Goal: Obtain resource: Download file/media

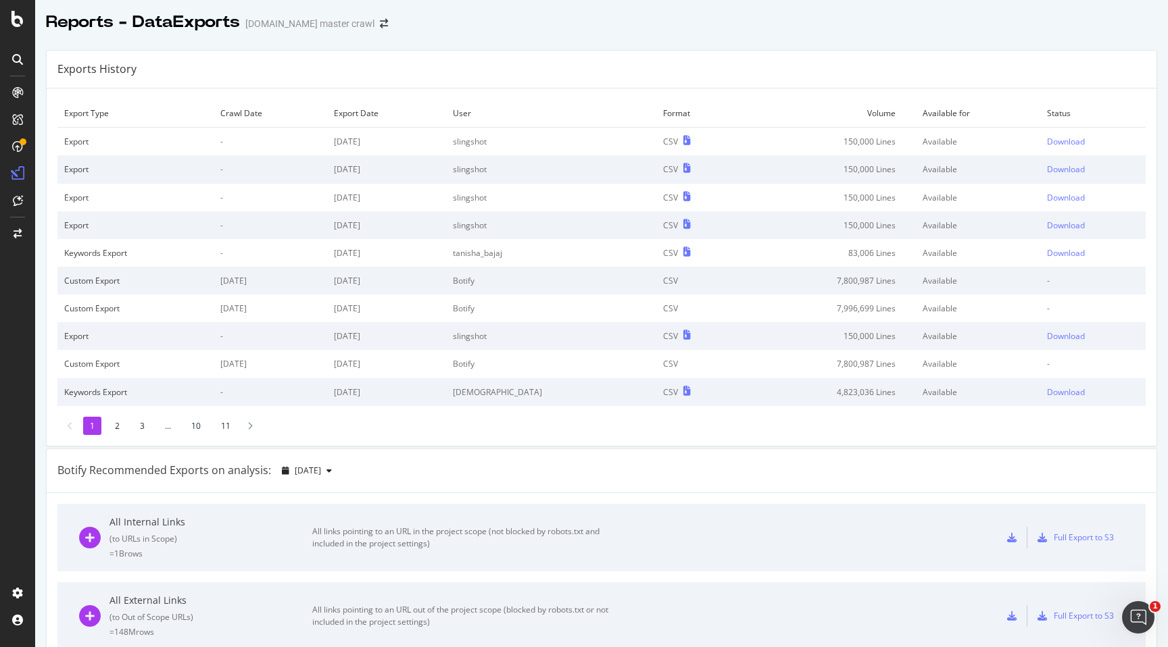
click at [477, 37] on div at bounding box center [601, 36] width 1133 height 5
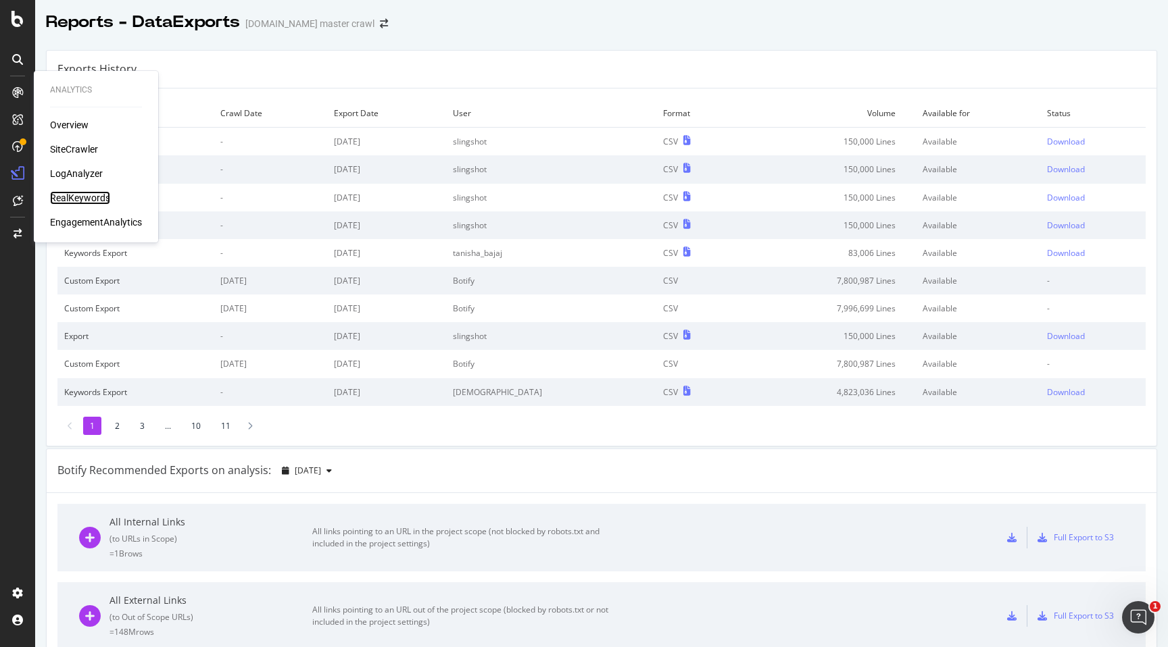
click at [72, 196] on div "RealKeywords" at bounding box center [80, 198] width 60 height 14
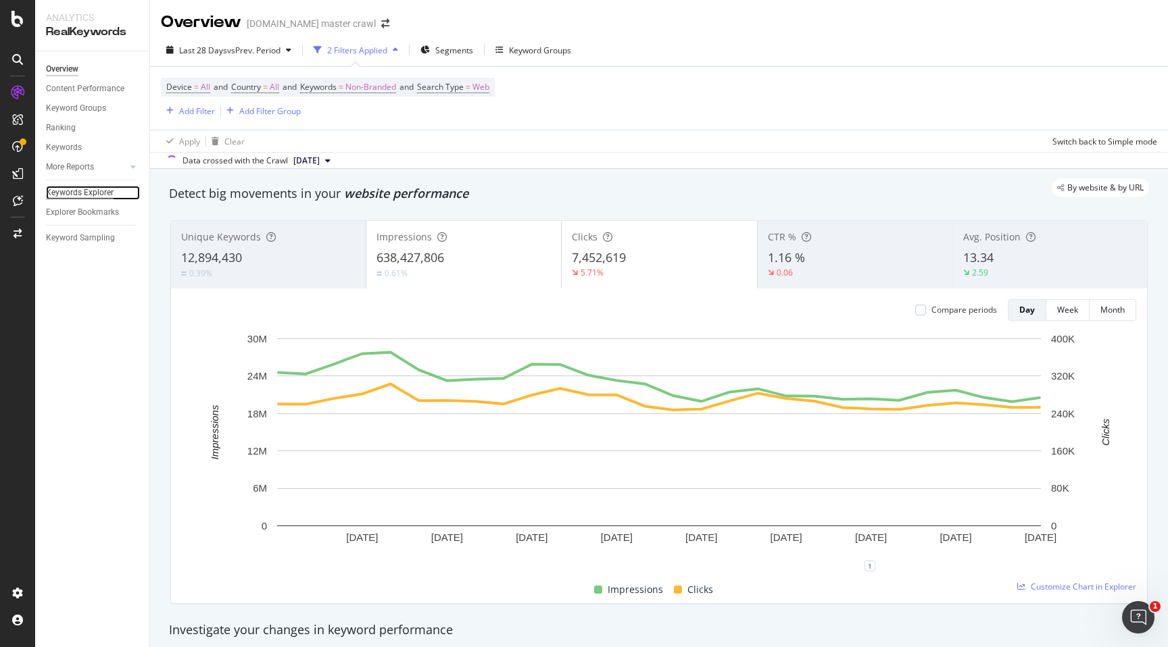
click at [74, 197] on div "Keywords Explorer" at bounding box center [80, 193] width 68 height 14
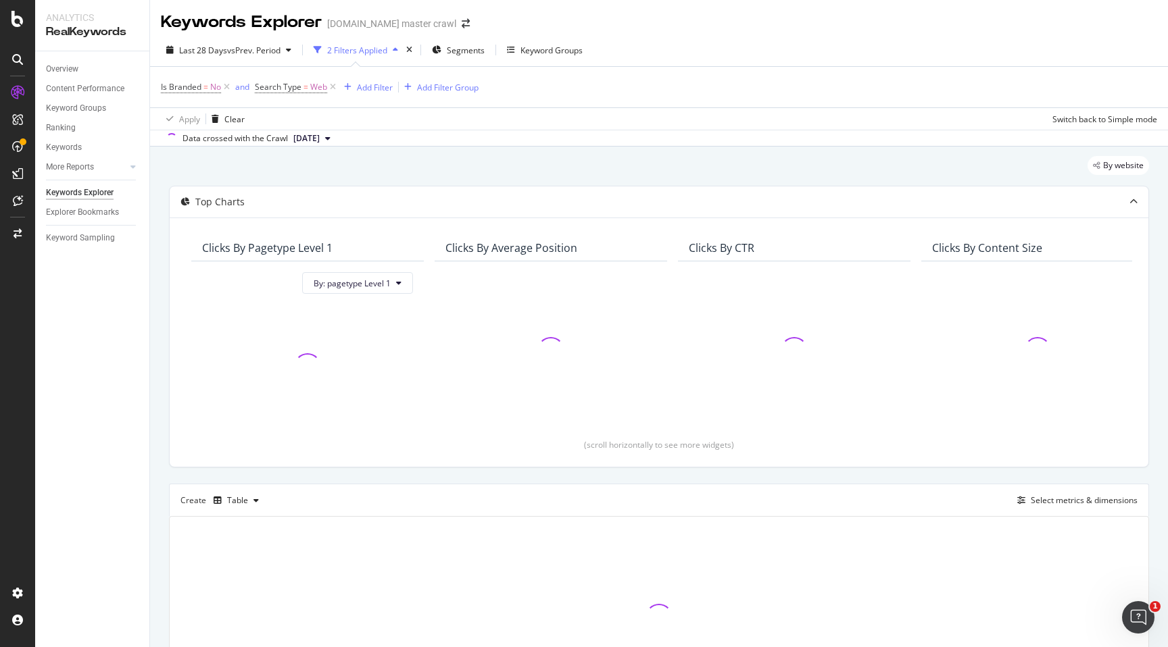
click at [630, 135] on div "Data crossed with the Crawl [DATE]" at bounding box center [659, 138] width 1018 height 16
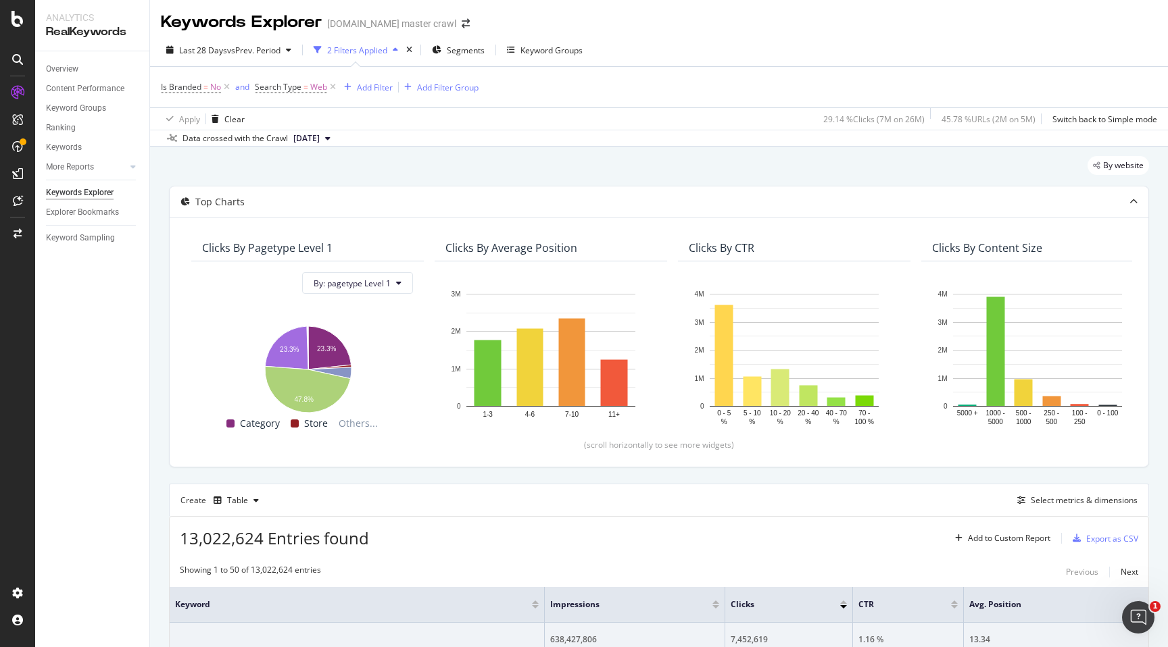
click at [663, 168] on div "By website" at bounding box center [659, 171] width 980 height 30
click at [670, 166] on div "By website" at bounding box center [659, 171] width 980 height 30
click at [437, 51] on icon "button" at bounding box center [436, 50] width 9 height 8
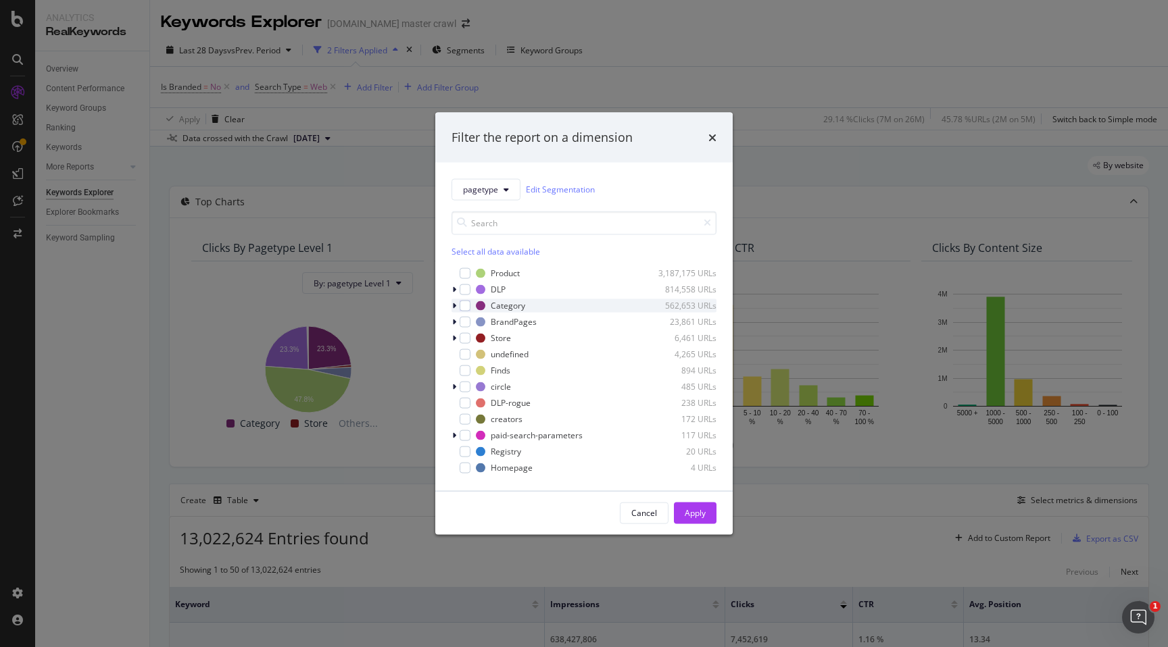
click at [455, 308] on icon "modal" at bounding box center [454, 305] width 4 height 8
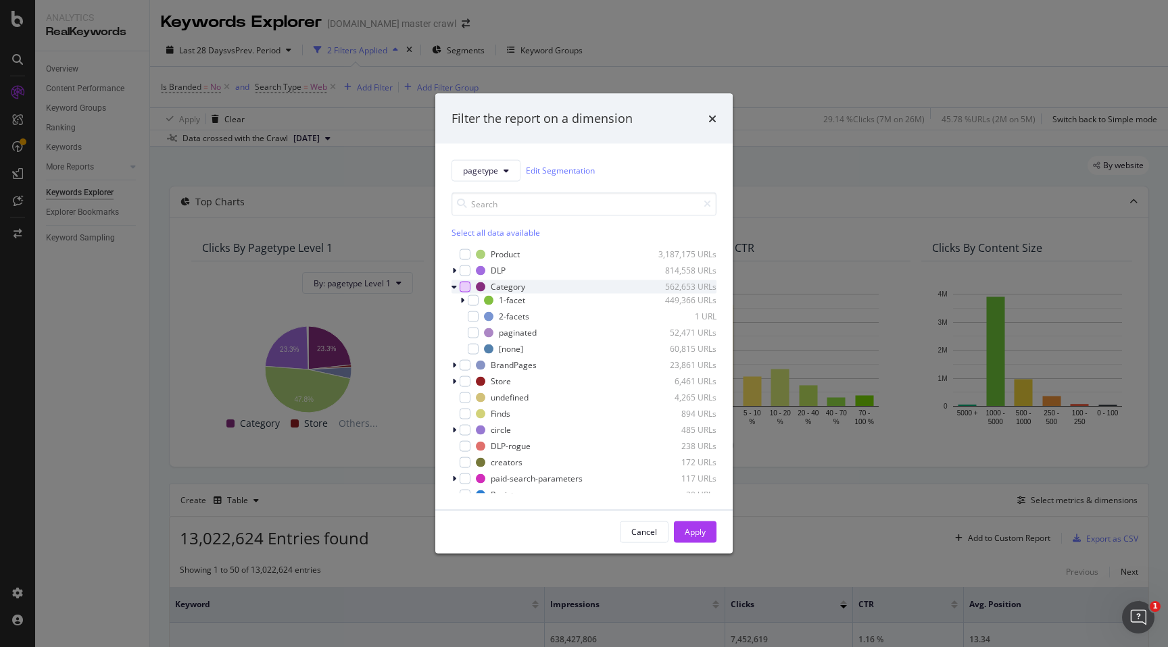
click at [468, 289] on div "modal" at bounding box center [465, 286] width 11 height 11
click at [468, 304] on div "modal" at bounding box center [473, 300] width 11 height 11
click at [470, 319] on icon "modal" at bounding box center [473, 316] width 6 height 7
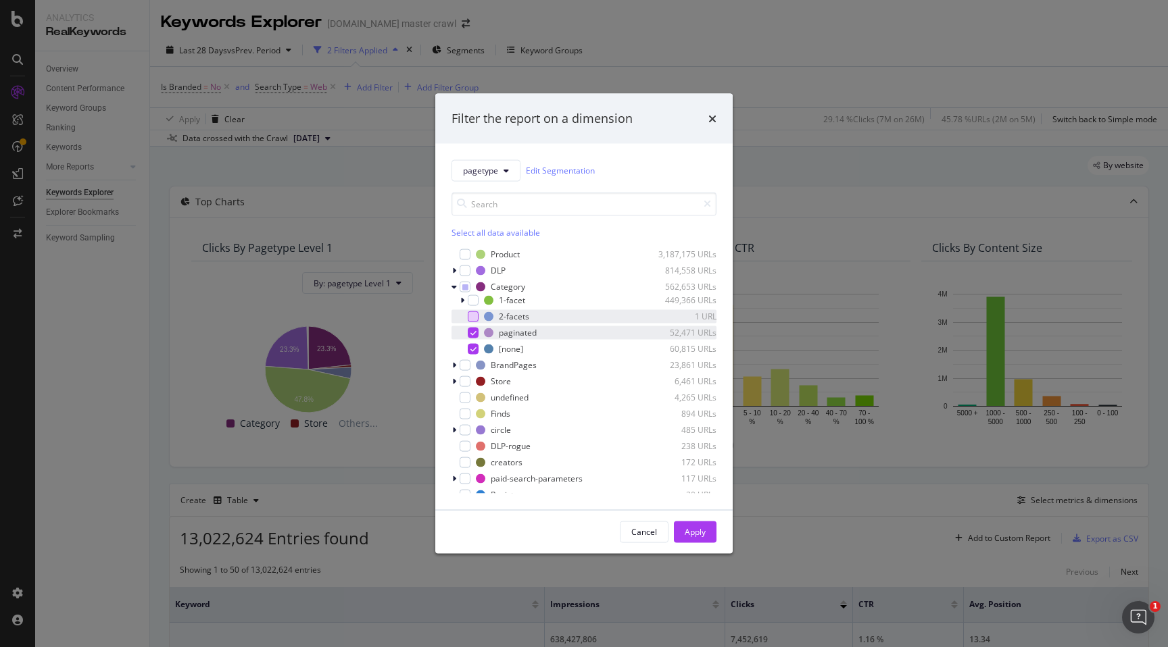
click at [472, 333] on icon "modal" at bounding box center [473, 332] width 6 height 7
click at [691, 533] on div "Apply" at bounding box center [695, 531] width 21 height 11
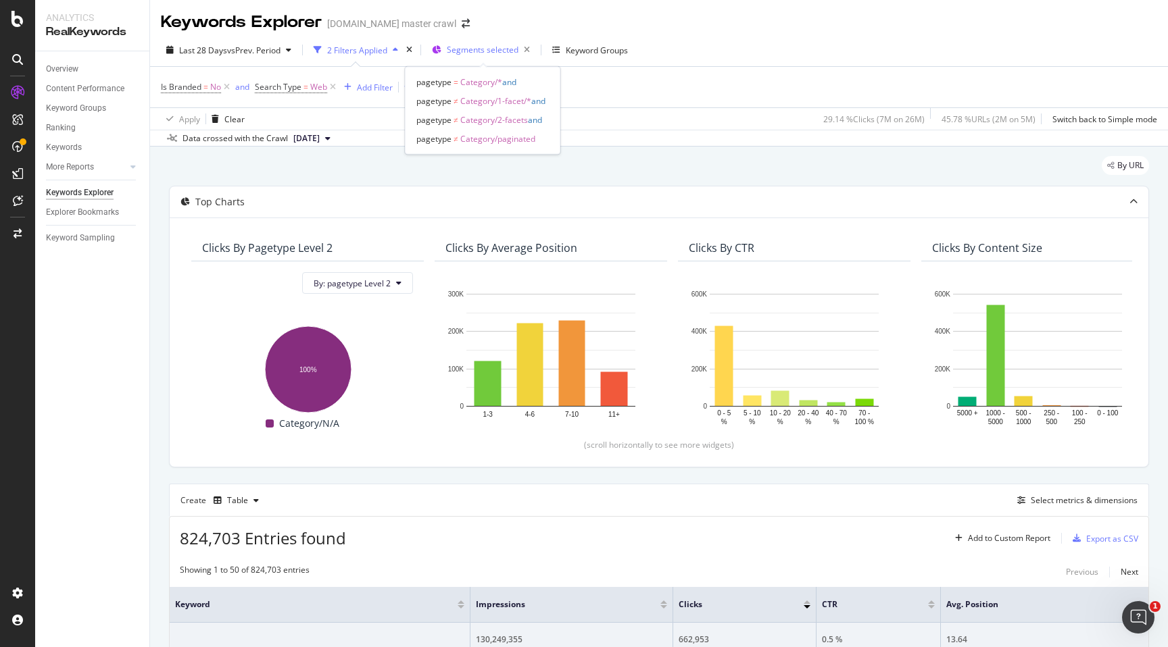
click at [496, 53] on span "Segments selected" at bounding box center [483, 49] width 72 height 11
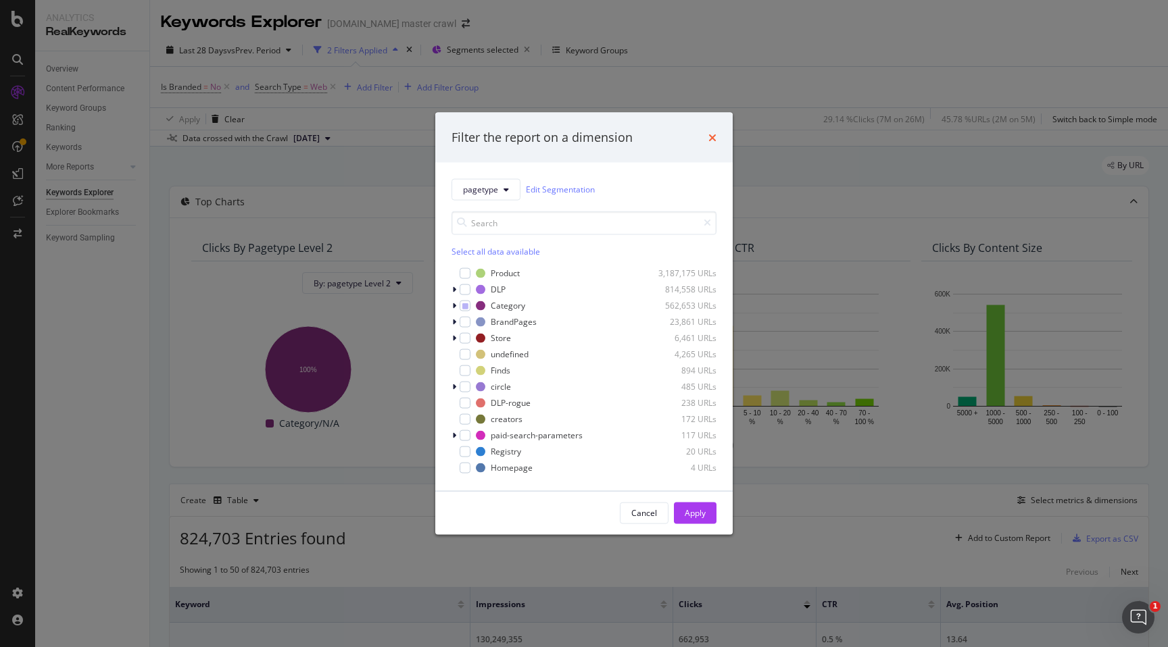
click at [714, 139] on icon "times" at bounding box center [712, 137] width 8 height 11
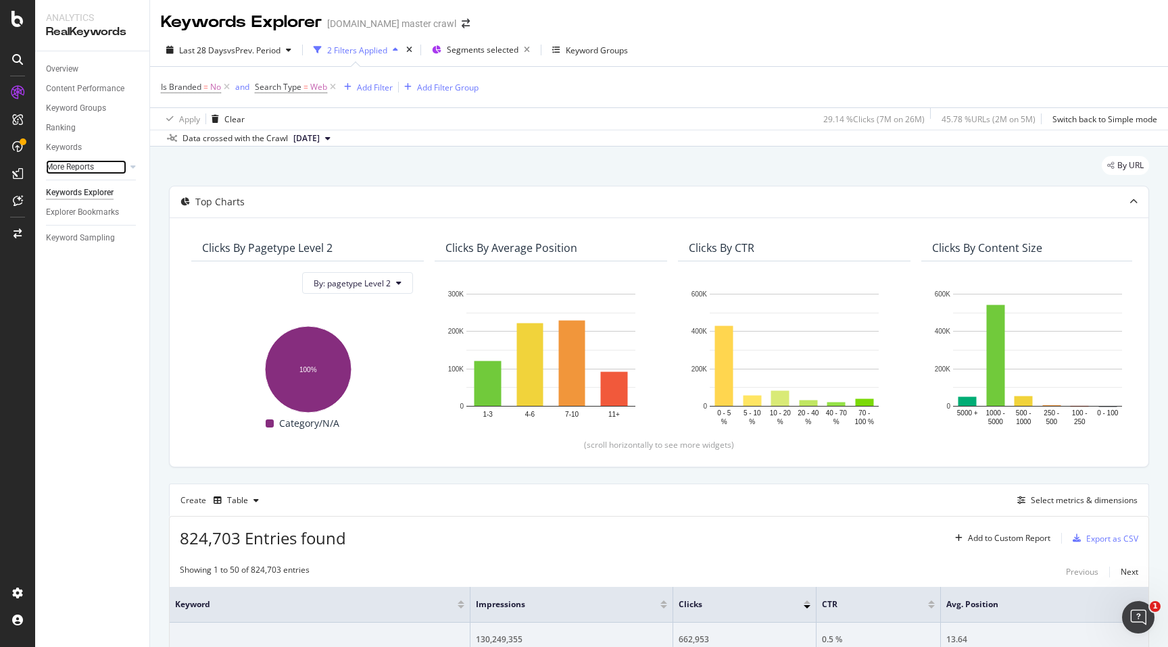
click at [123, 172] on div at bounding box center [120, 167] width 14 height 14
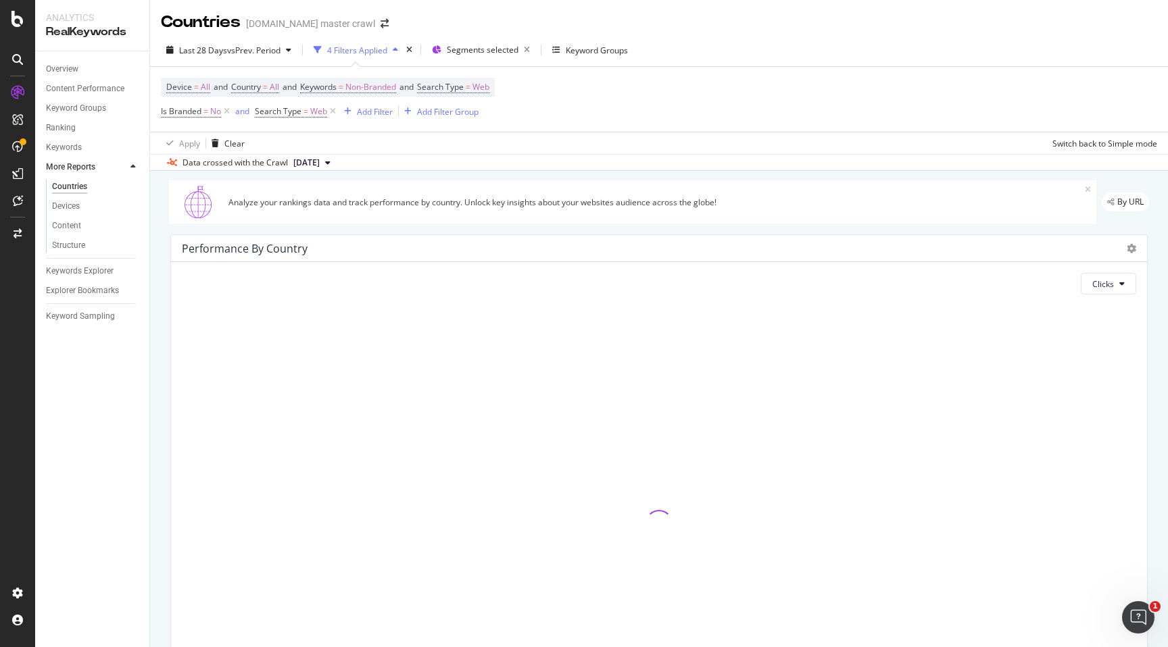
click at [132, 167] on icon at bounding box center [132, 167] width 5 height 8
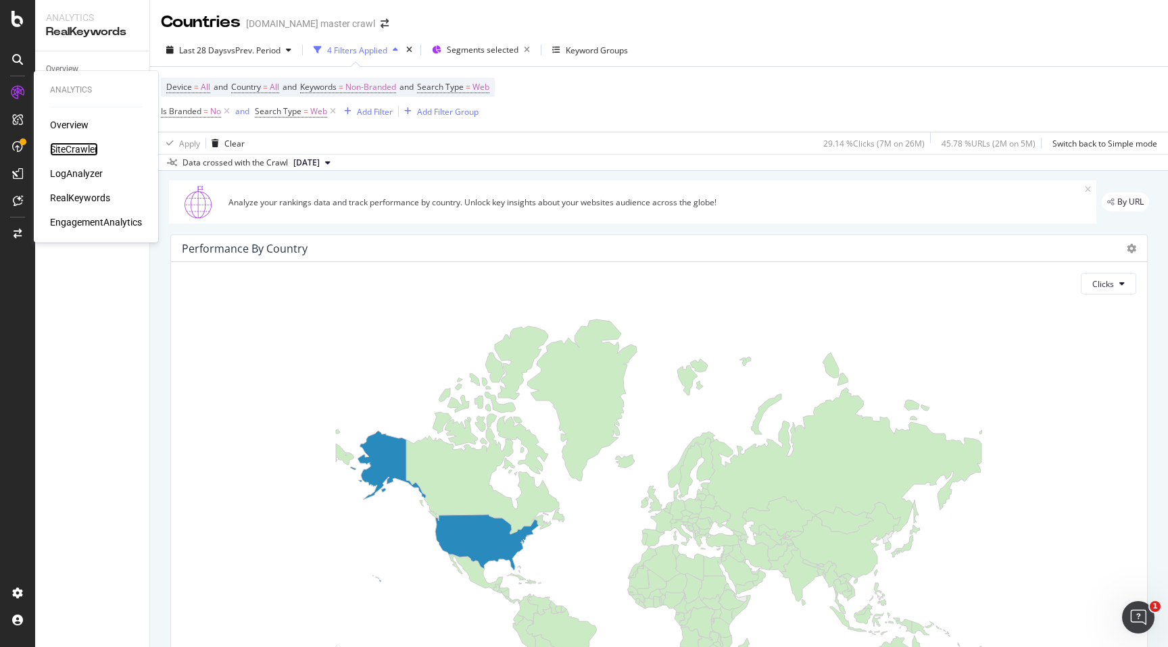
click at [79, 151] on div "SiteCrawler" at bounding box center [74, 150] width 48 height 14
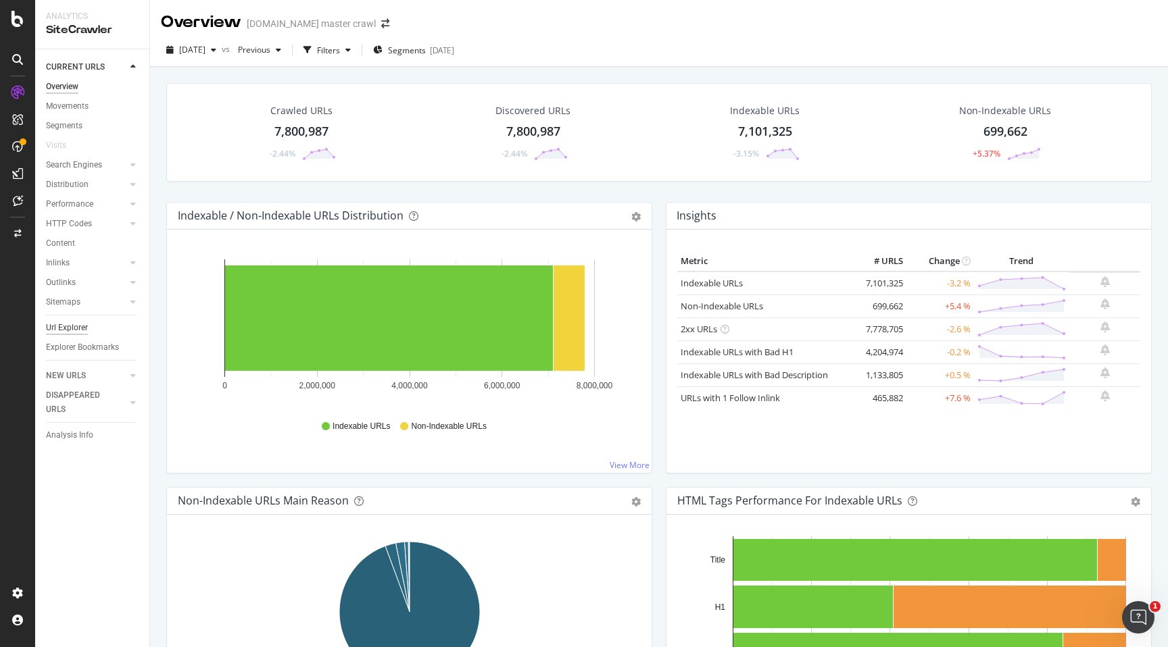
click at [80, 329] on div "Url Explorer" at bounding box center [67, 328] width 42 height 14
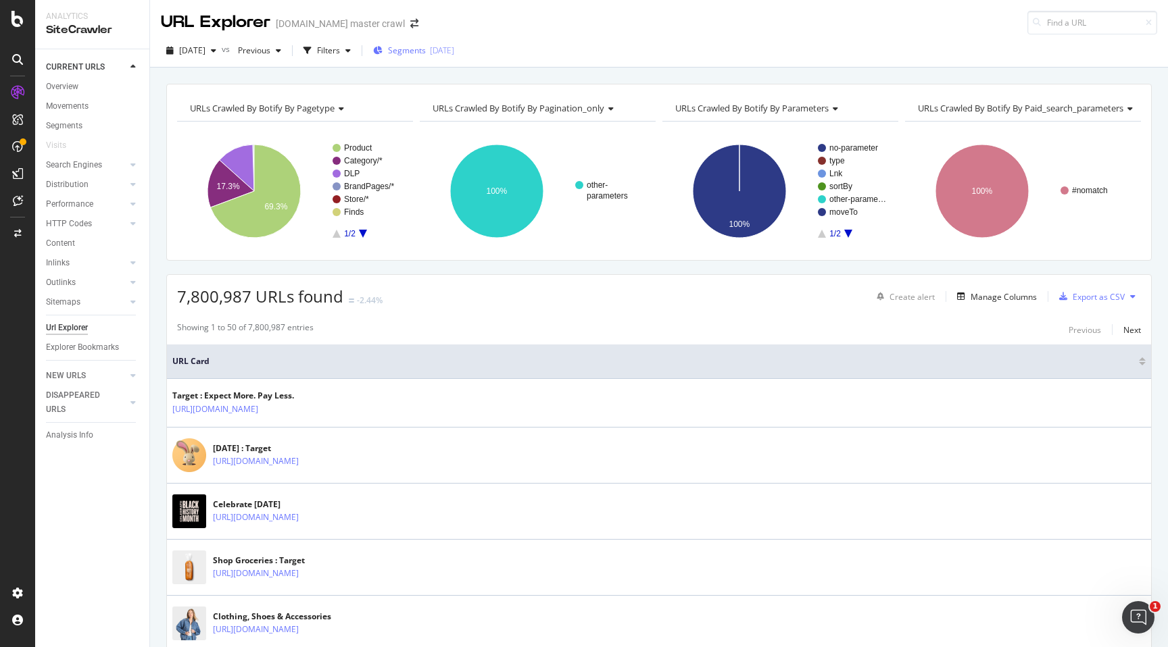
click at [454, 57] on div "Segments [DATE]" at bounding box center [413, 51] width 81 height 20
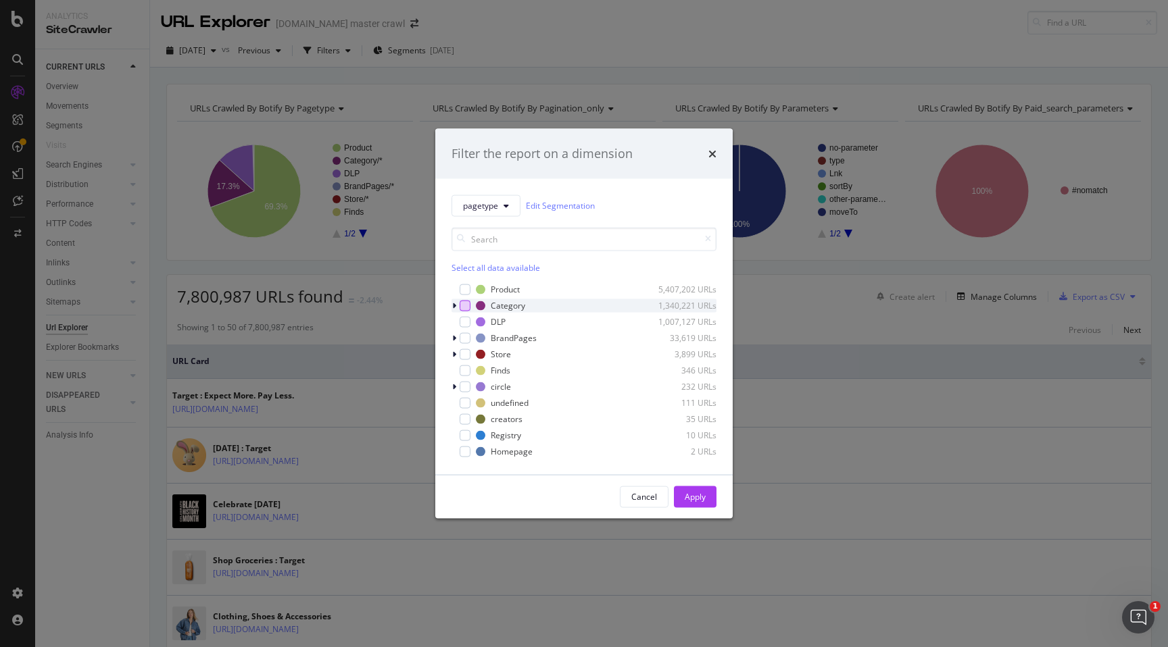
click at [466, 307] on div "modal" at bounding box center [465, 305] width 11 height 11
click at [693, 500] on div "Apply" at bounding box center [695, 496] width 21 height 11
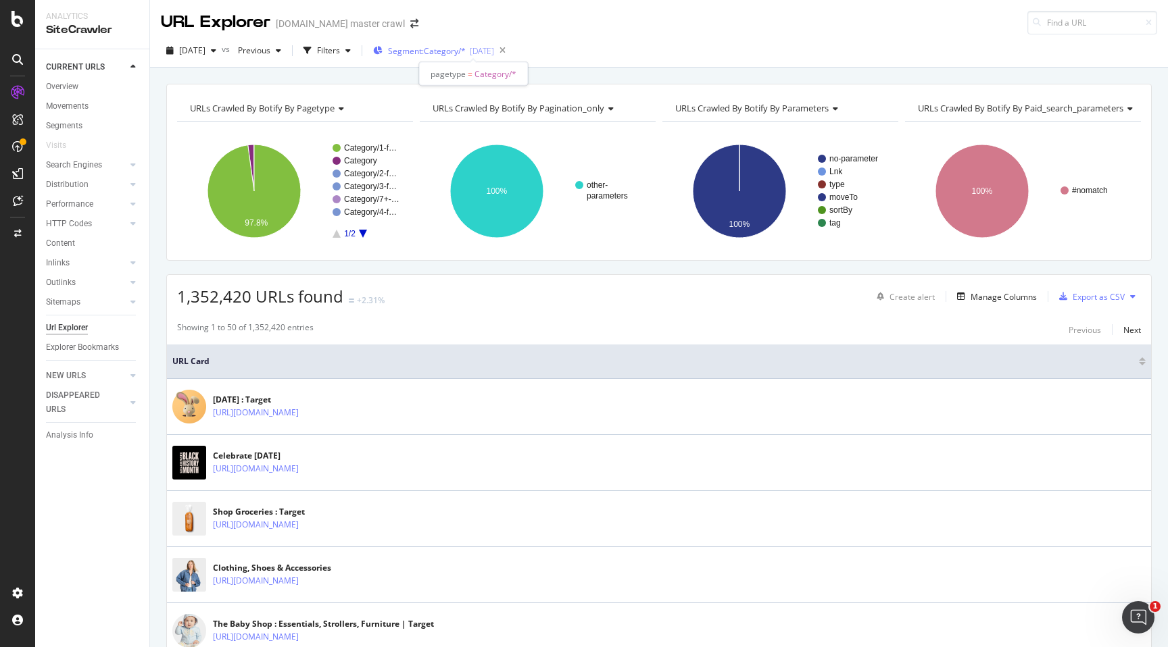
click at [457, 51] on span "Segment: Category/*" at bounding box center [427, 50] width 78 height 11
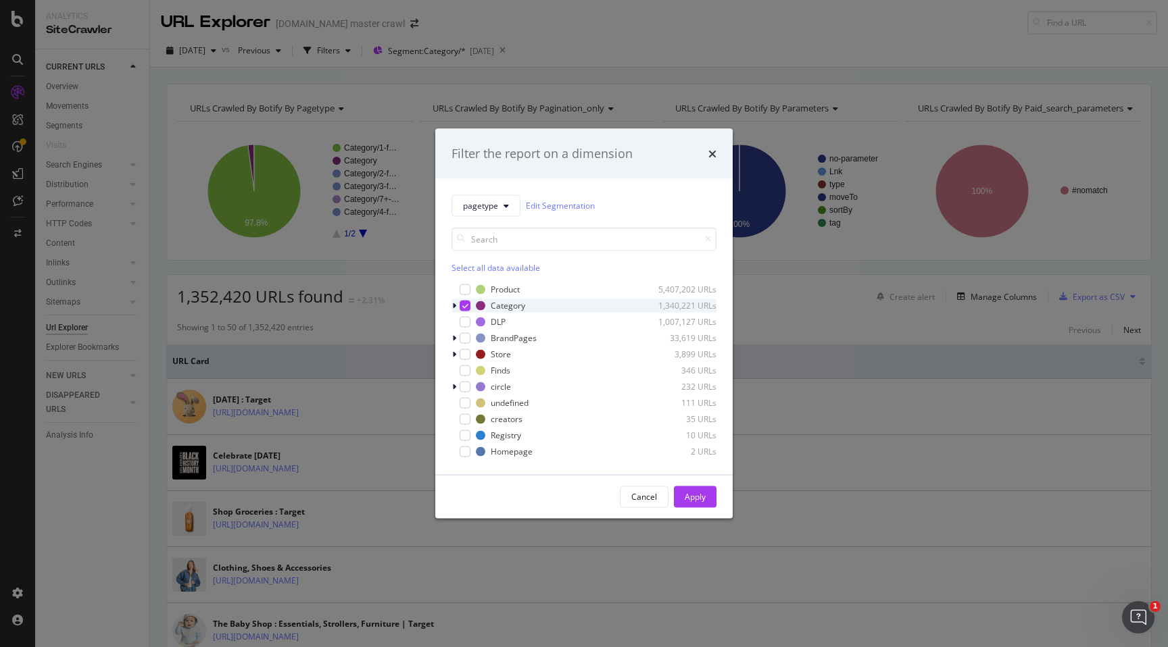
click at [453, 303] on icon "modal" at bounding box center [454, 305] width 4 height 8
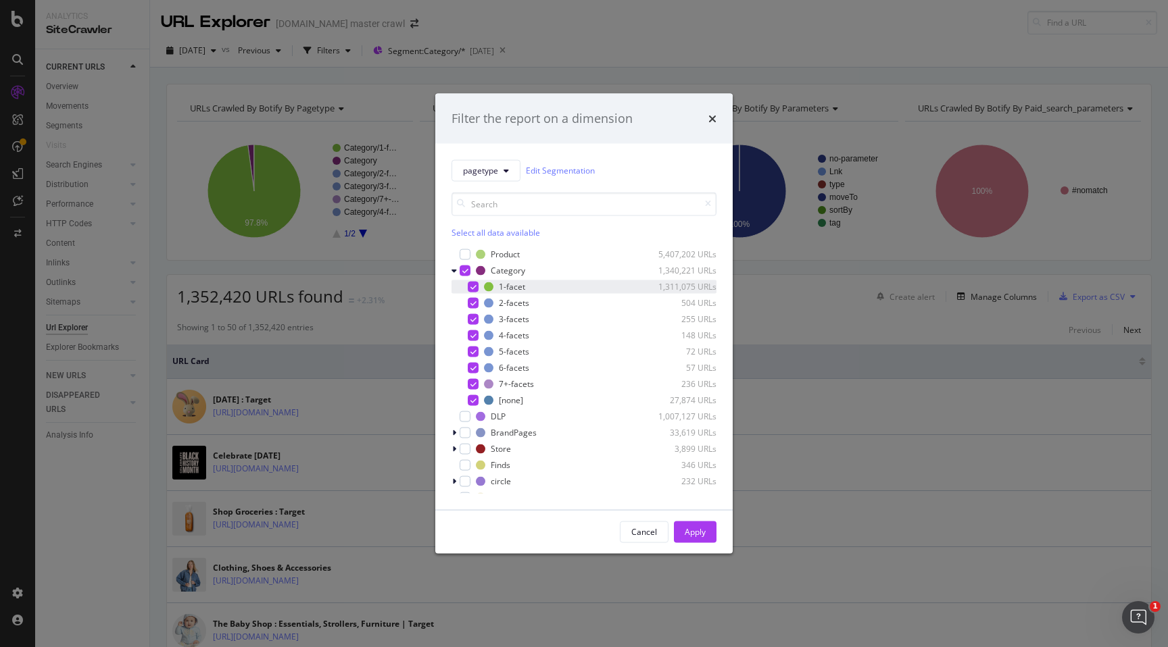
click at [472, 285] on icon "modal" at bounding box center [473, 286] width 6 height 7
click at [472, 314] on div "modal" at bounding box center [473, 319] width 11 height 11
click at [472, 307] on div "modal" at bounding box center [473, 302] width 11 height 11
click at [472, 330] on div "modal" at bounding box center [473, 335] width 11 height 11
click at [473, 349] on icon "modal" at bounding box center [473, 351] width 6 height 7
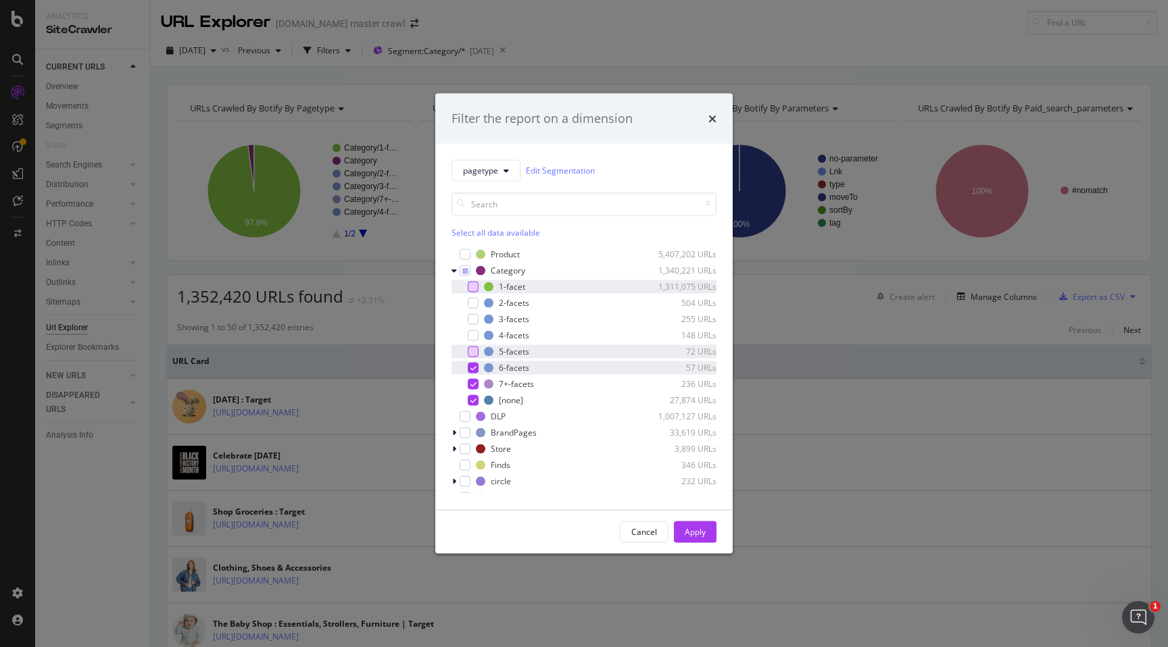
click at [471, 368] on icon "modal" at bounding box center [473, 367] width 6 height 7
click at [471, 387] on icon "modal" at bounding box center [473, 383] width 6 height 7
click at [708, 536] on button "Apply" at bounding box center [695, 532] width 43 height 22
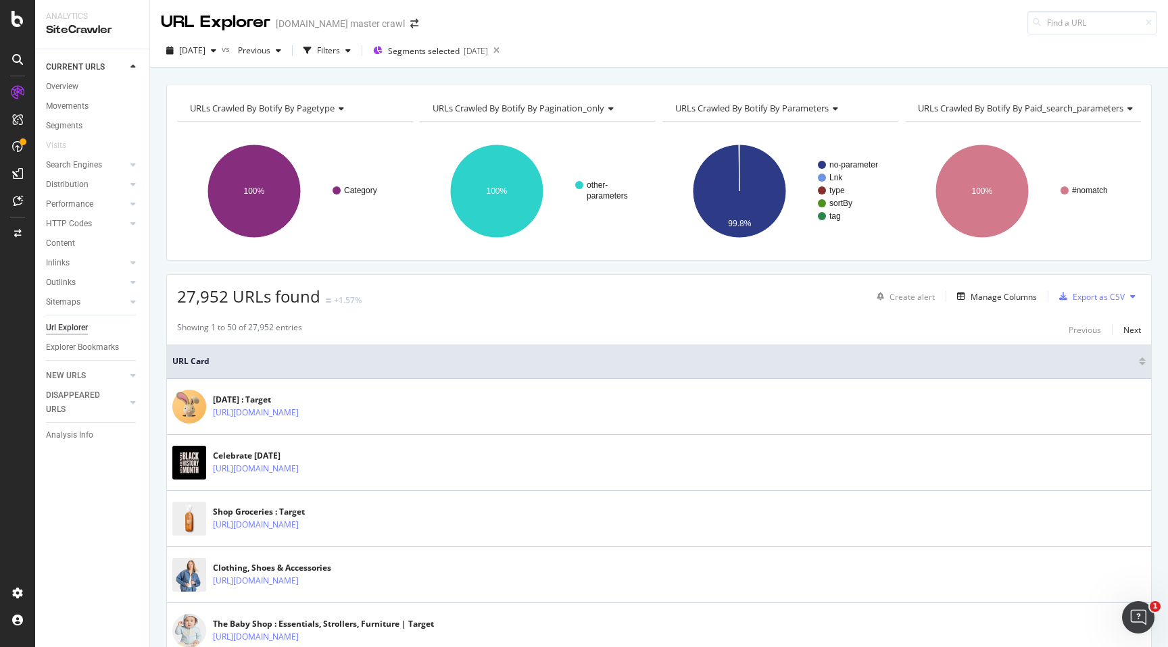
click at [808, 111] on span "URLs Crawled By Botify By parameters" at bounding box center [751, 108] width 153 height 12
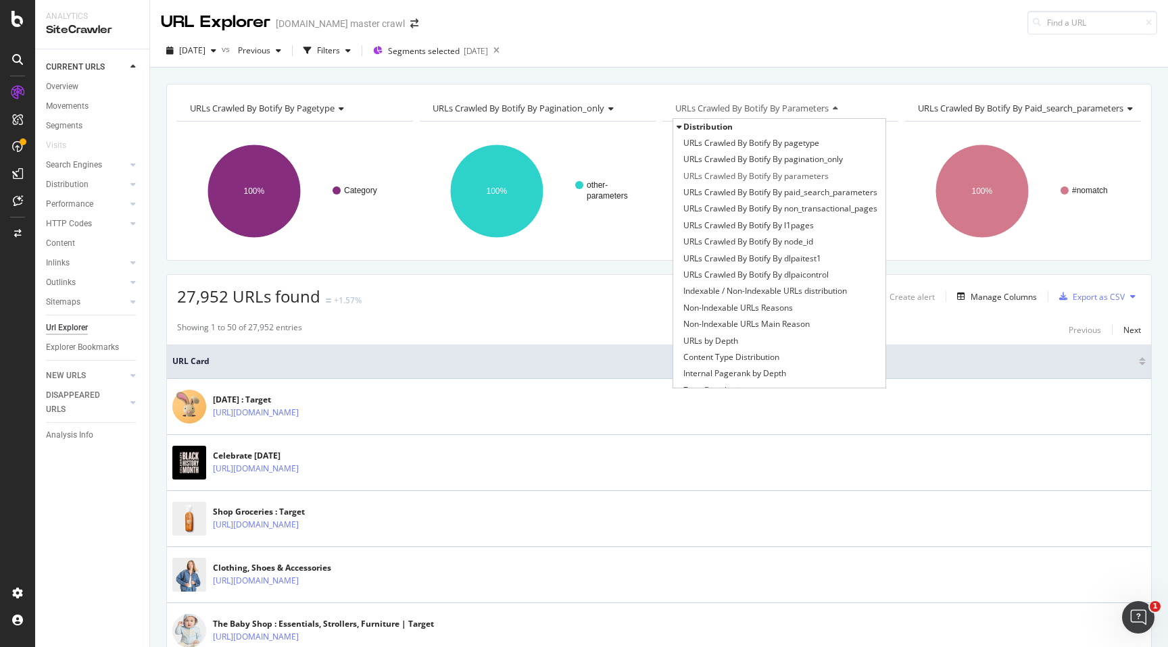
click at [752, 50] on div "[DATE] vs Previous Filters Segments selected [DATE]" at bounding box center [659, 53] width 1018 height 27
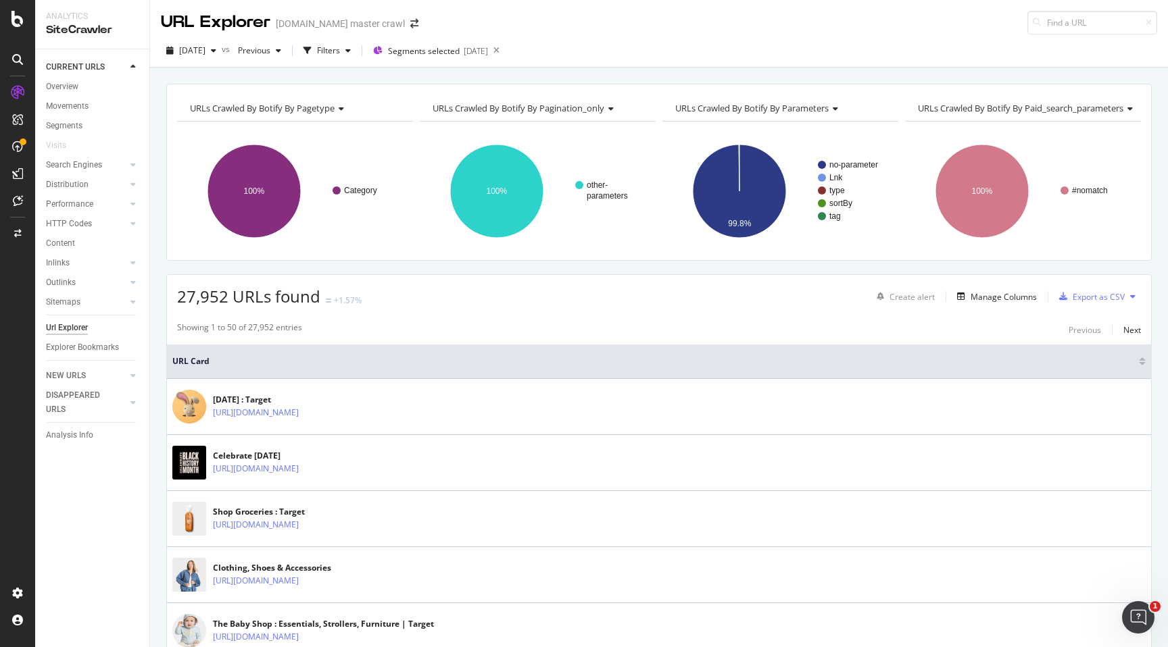
click at [339, 106] on icon at bounding box center [339, 109] width 9 height 8
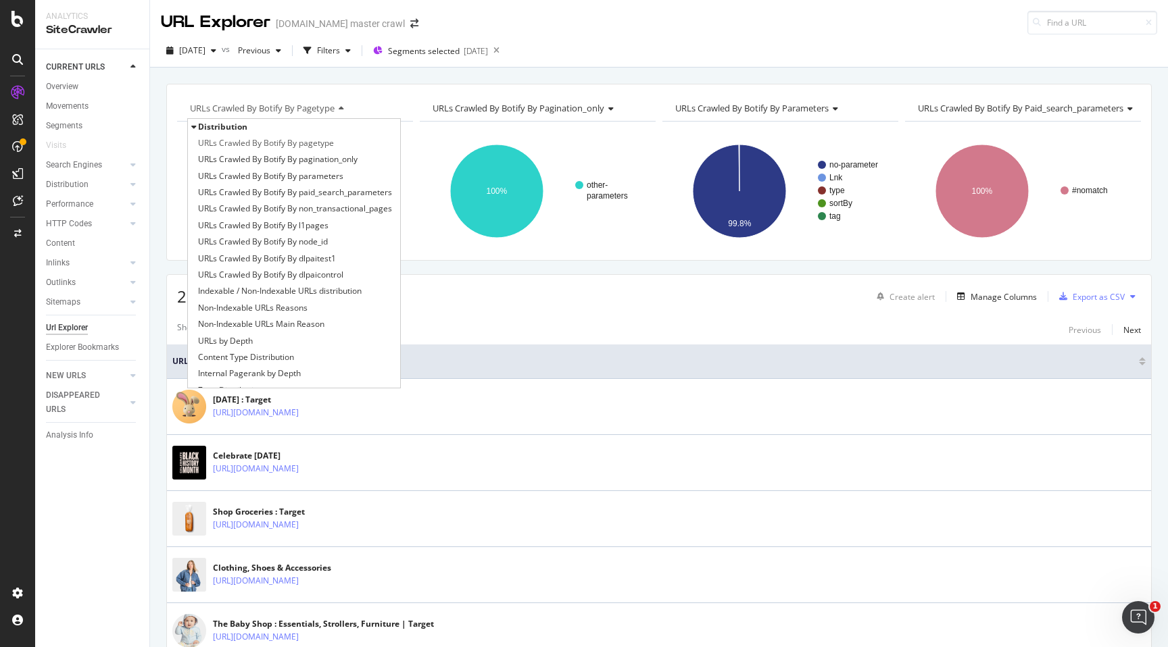
click at [495, 77] on div "URLs Crawled By Botify By pagetype Distribution URLs Crawled By Botify By paget…" at bounding box center [659, 84] width 1018 height 32
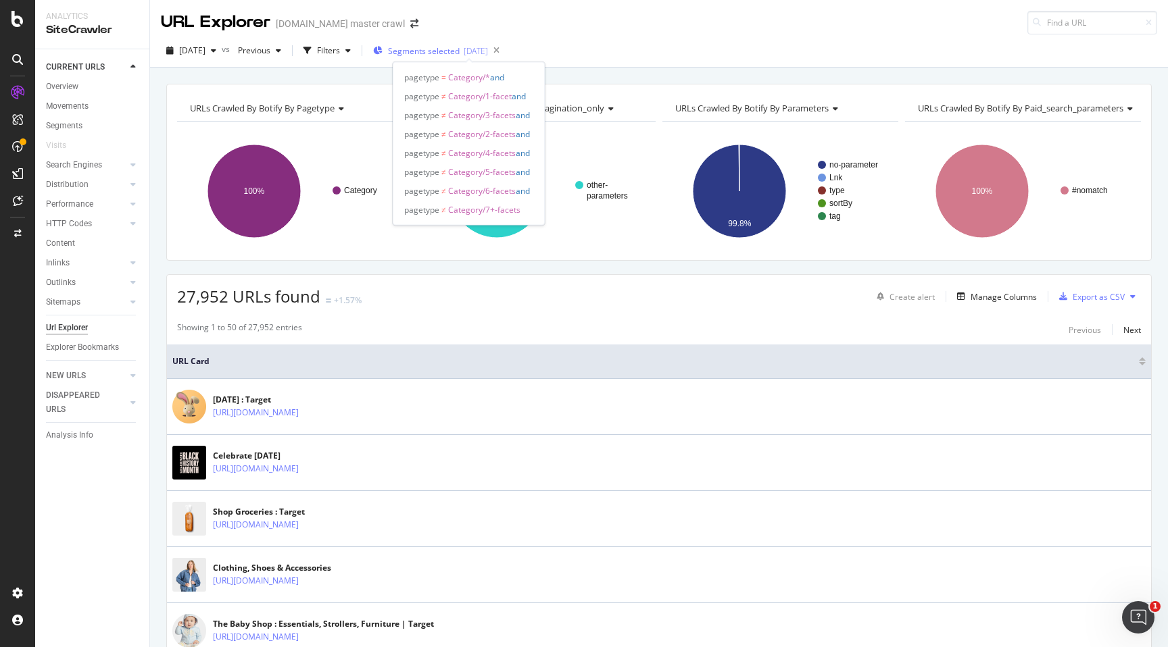
click at [460, 49] on span "Segments selected" at bounding box center [424, 50] width 72 height 11
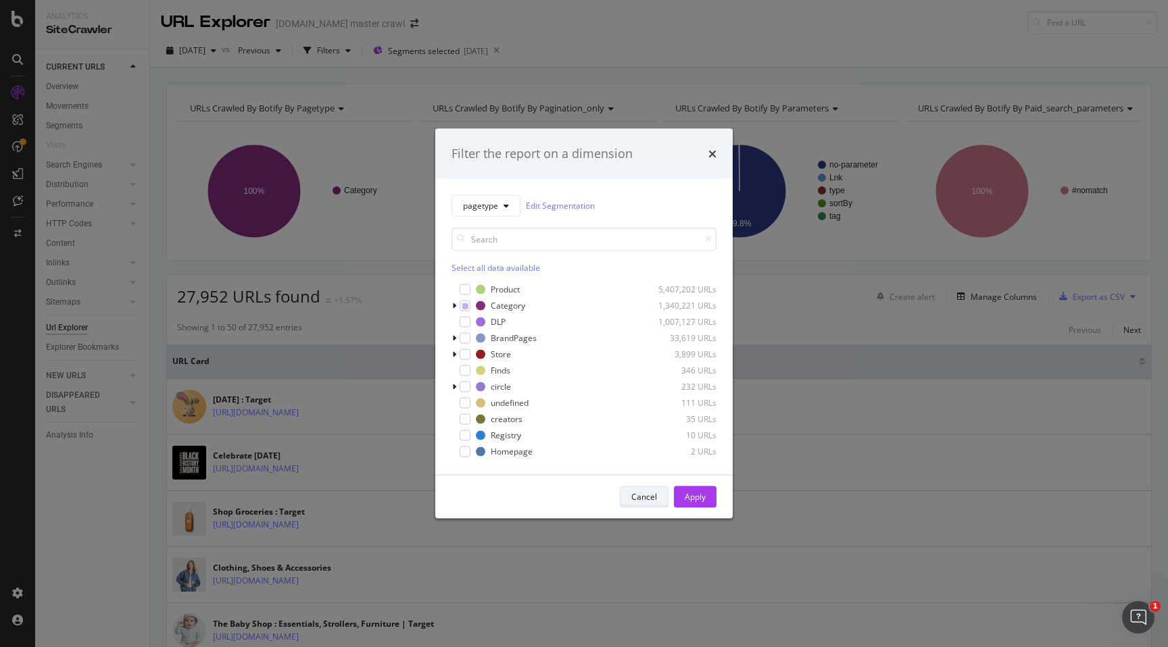
click at [661, 498] on button "Cancel" at bounding box center [644, 497] width 49 height 22
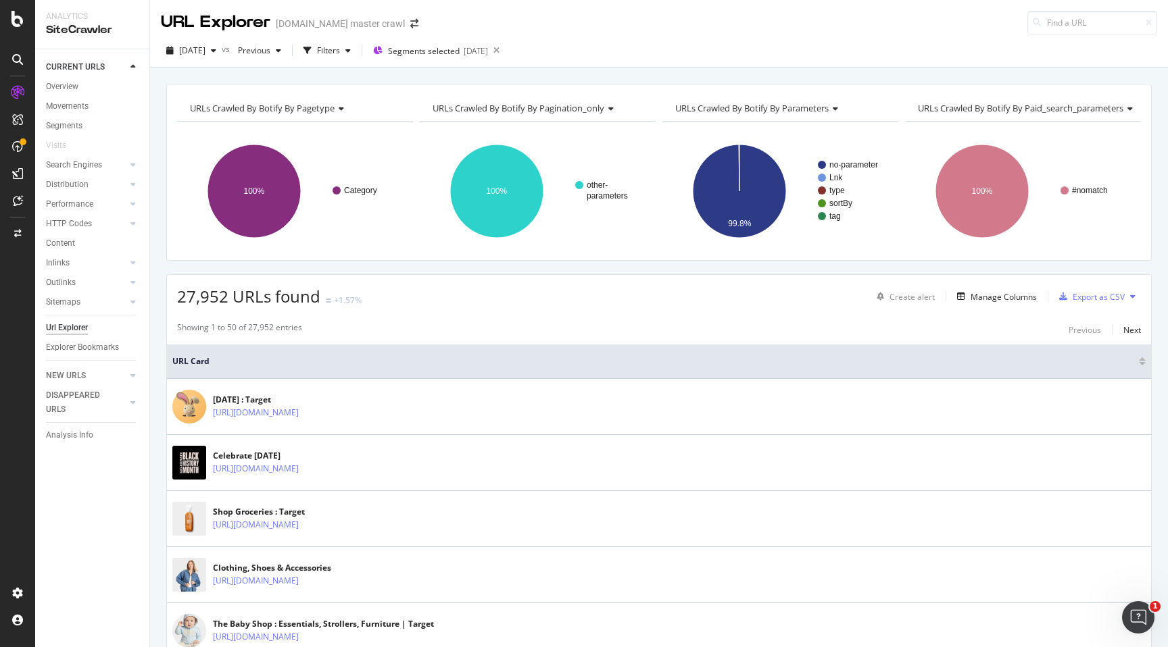
click at [710, 45] on div "[DATE] vs Previous Filters Segments selected [DATE]" at bounding box center [659, 53] width 1018 height 27
click at [654, 51] on div "[DATE] vs Previous Filters Segments selected [DATE]" at bounding box center [659, 53] width 1018 height 27
click at [340, 51] on div "Filters" at bounding box center [328, 50] width 23 height 11
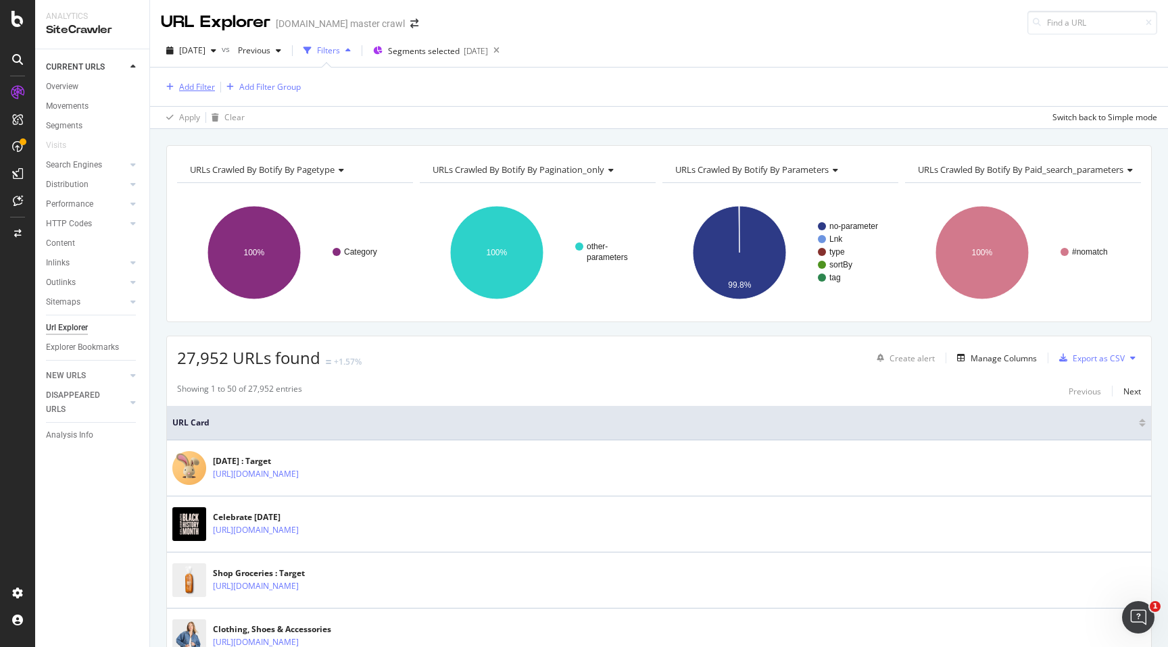
click at [191, 87] on div "Add Filter" at bounding box center [197, 86] width 36 height 11
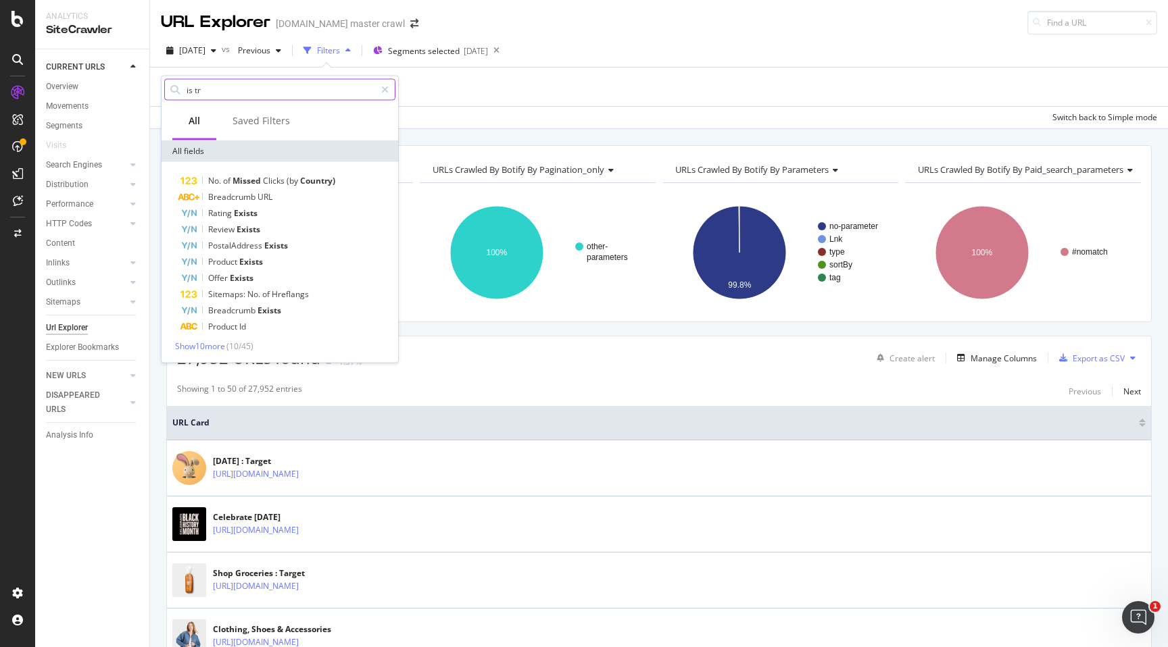
click at [226, 88] on input "is tr" at bounding box center [280, 90] width 190 height 20
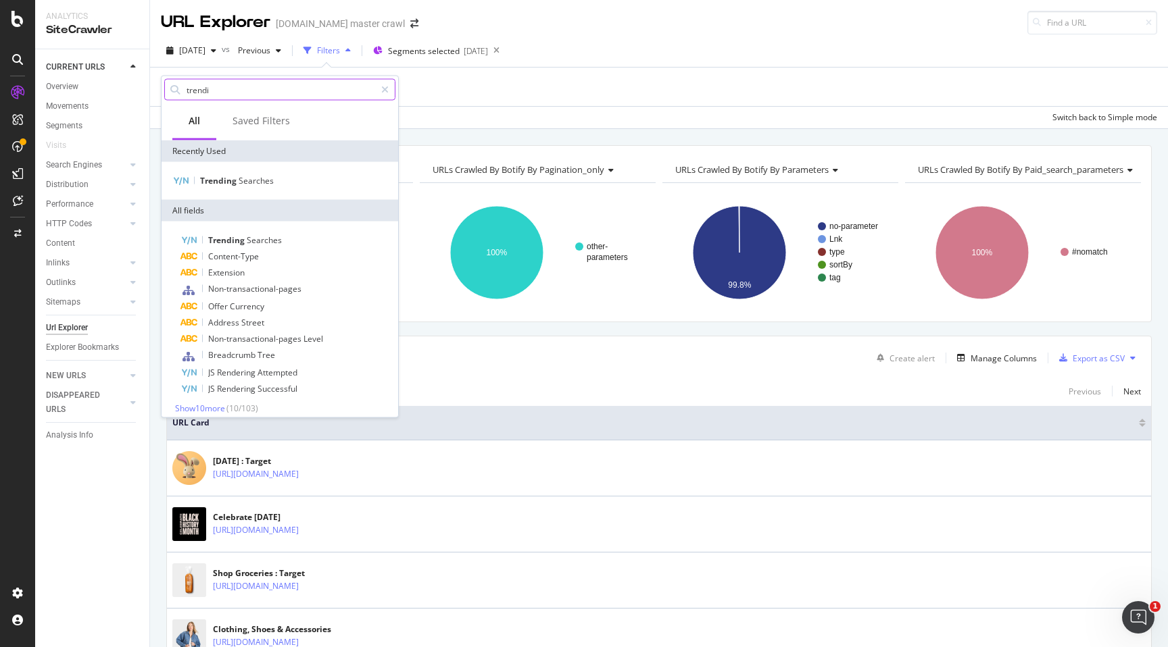
type input "trendin"
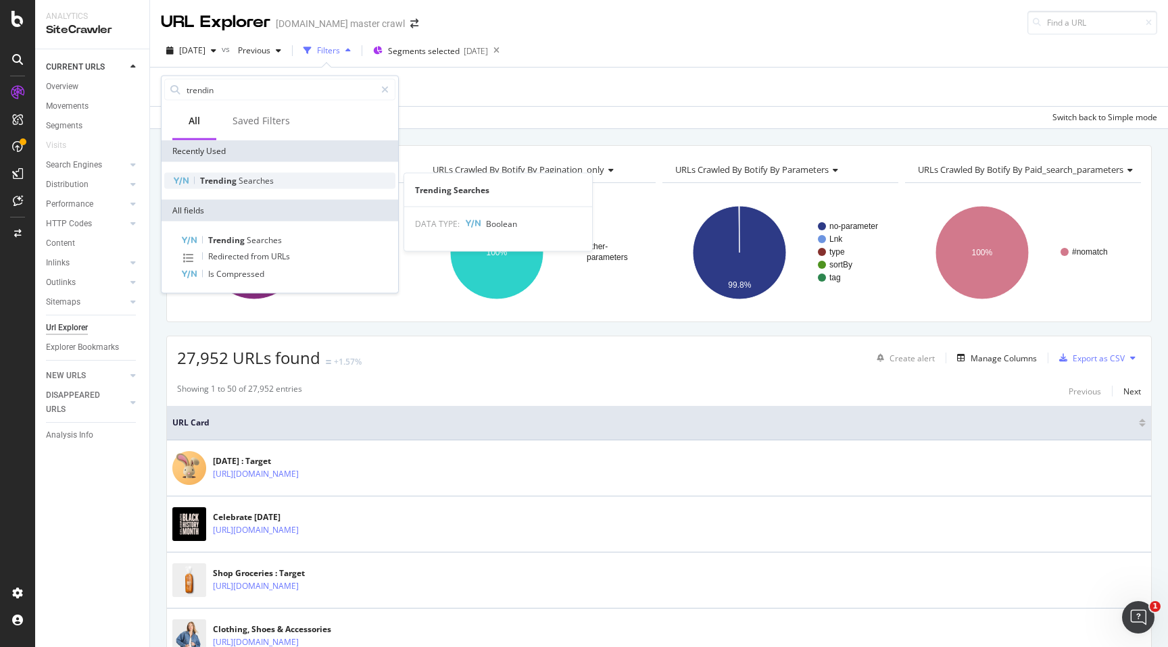
click at [239, 179] on span "Searches" at bounding box center [256, 180] width 35 height 11
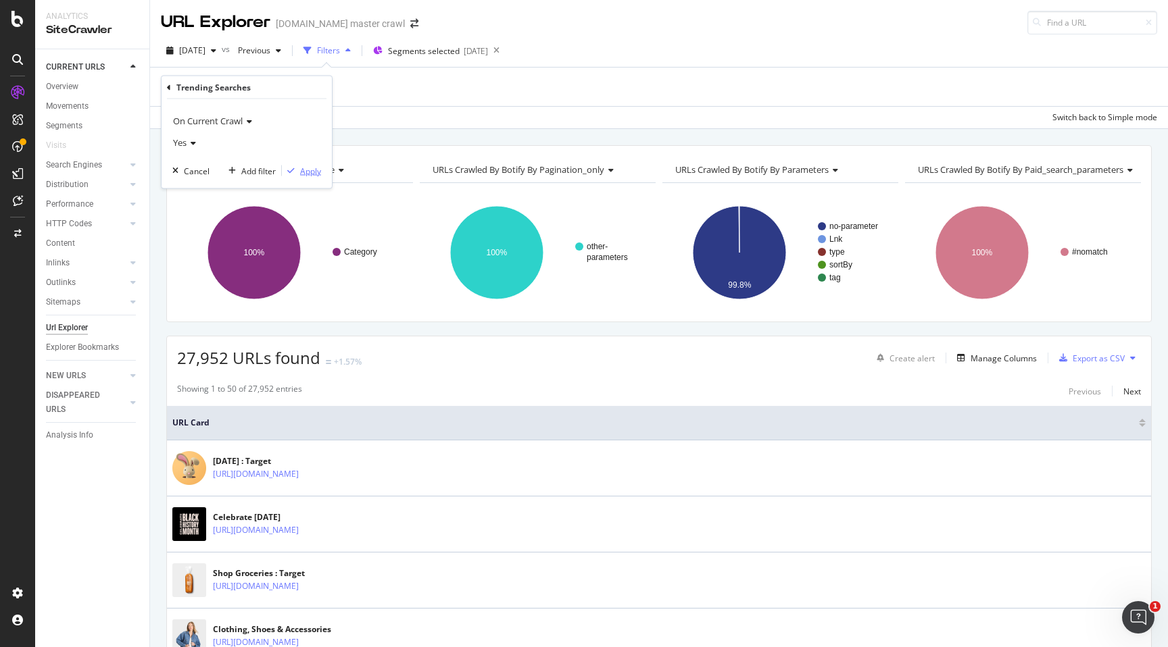
click at [313, 168] on div "Apply" at bounding box center [310, 170] width 21 height 11
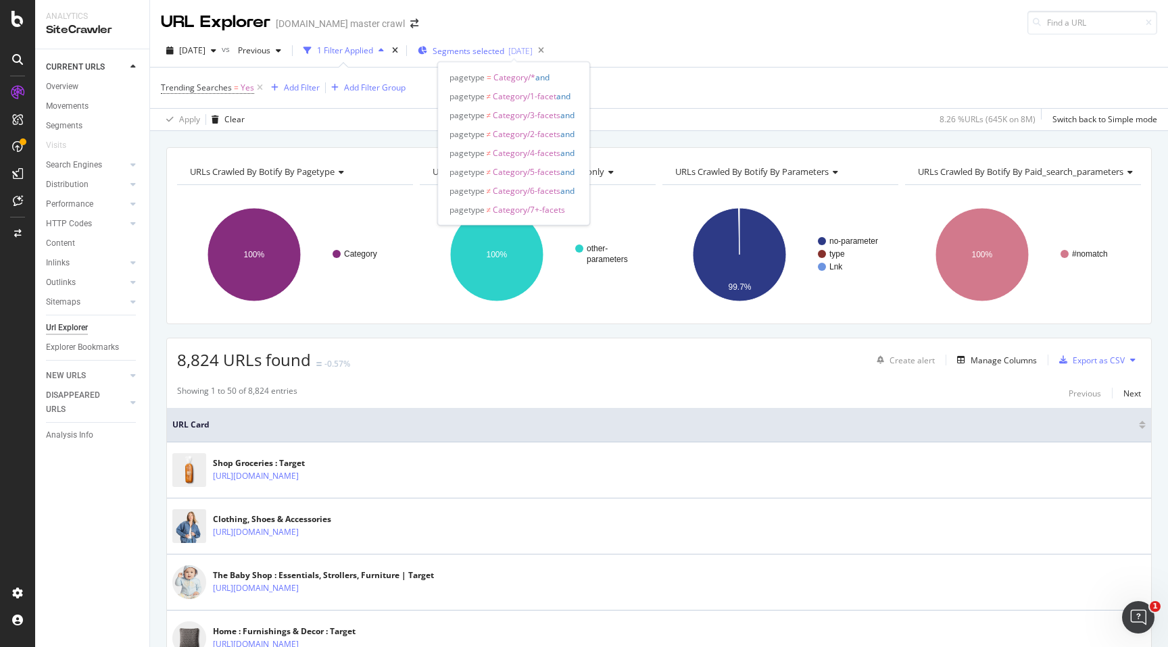
click at [533, 59] on div "Segments selected [DATE]" at bounding box center [475, 51] width 115 height 20
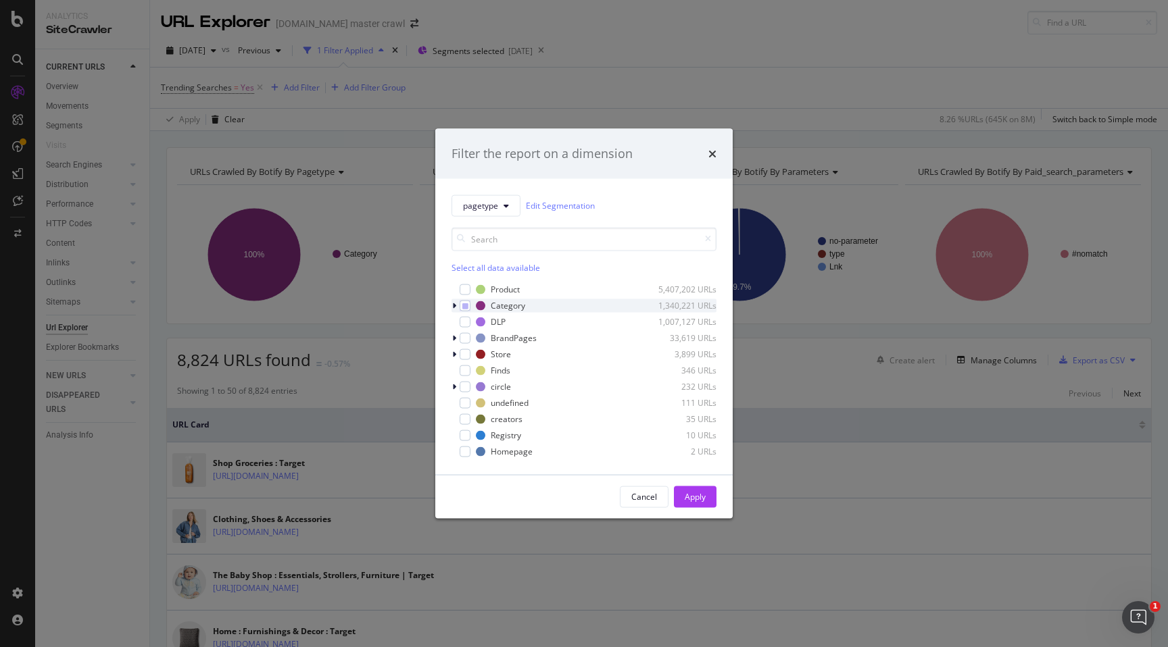
click at [455, 308] on icon "modal" at bounding box center [454, 305] width 4 height 8
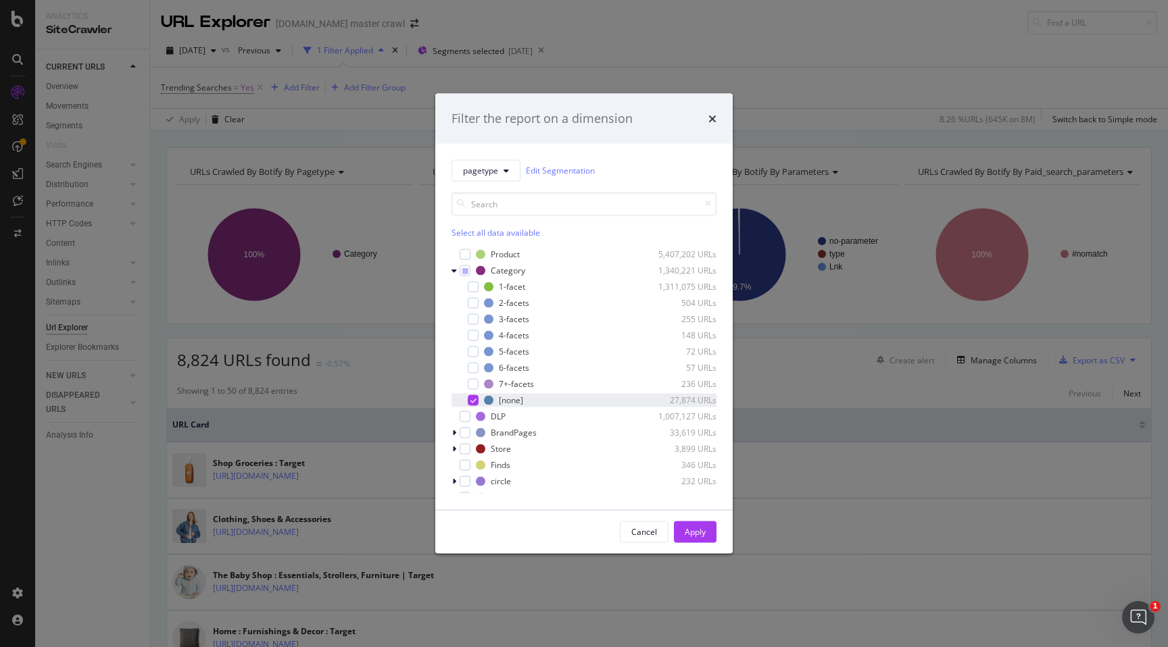
click at [471, 394] on div "[none] 27,874 URLs" at bounding box center [583, 400] width 265 height 14
click at [468, 273] on div "modal" at bounding box center [465, 270] width 11 height 11
click at [694, 533] on div "Apply" at bounding box center [695, 531] width 21 height 11
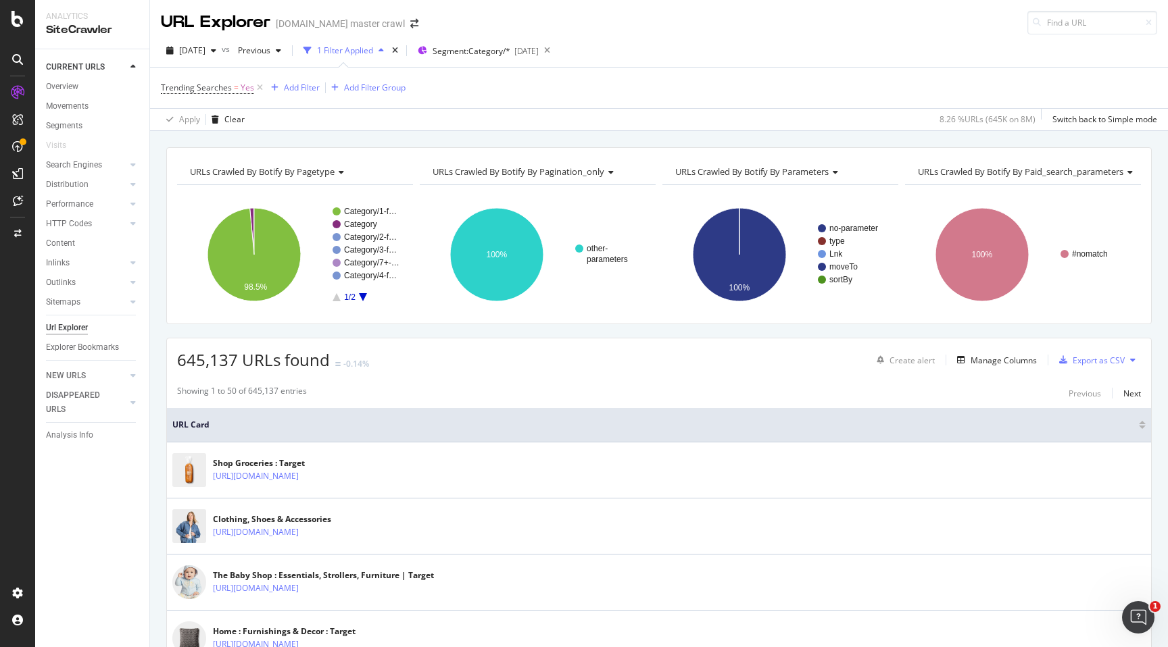
click at [312, 358] on span "645,137 URLs found" at bounding box center [253, 360] width 153 height 22
click at [324, 355] on span "645,137 URLs found" at bounding box center [253, 360] width 153 height 22
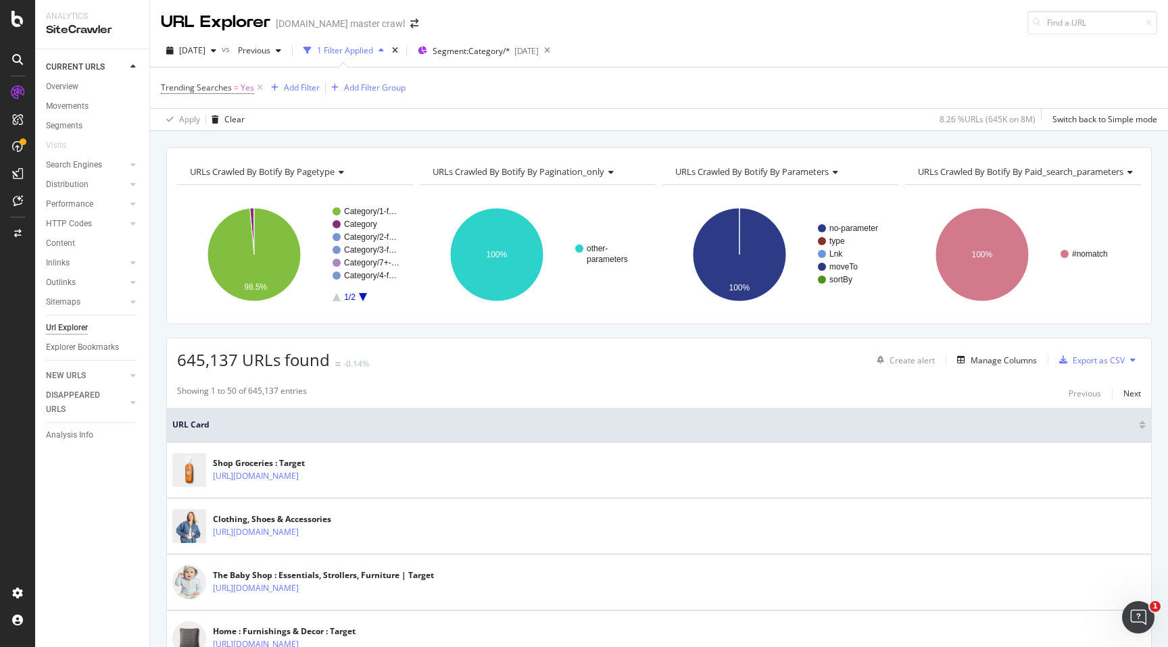
click at [324, 355] on span "645,137 URLs found" at bounding box center [253, 360] width 153 height 22
click at [347, 355] on div "645,137 URLs found -0.14%" at bounding box center [273, 360] width 192 height 23
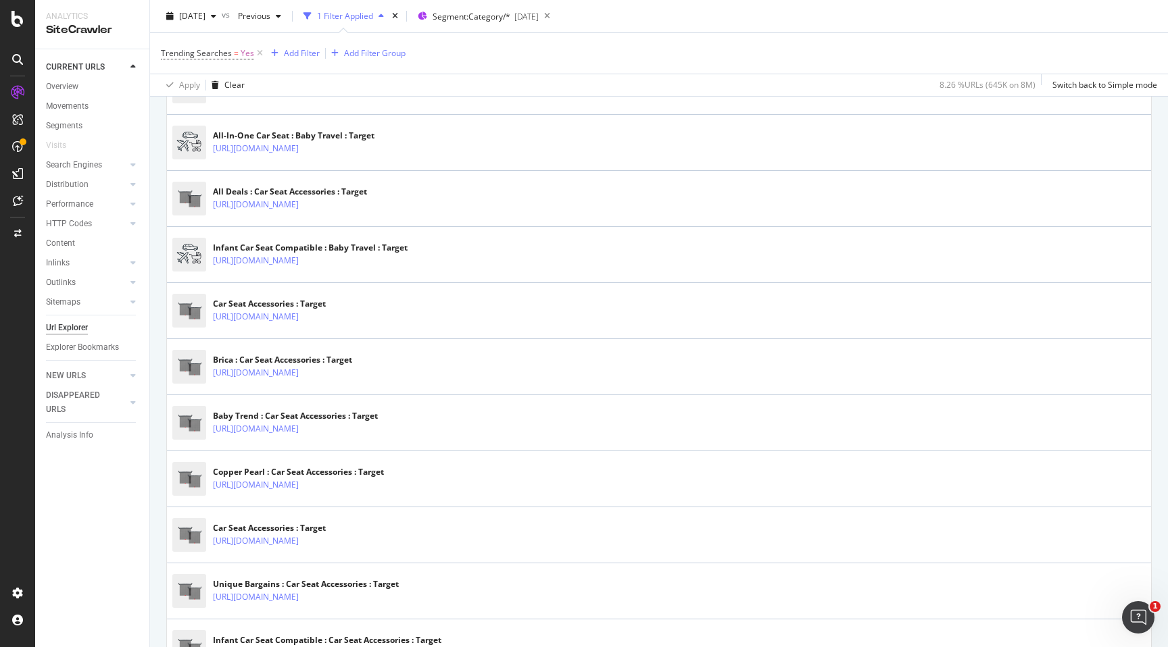
scroll to position [2412, 0]
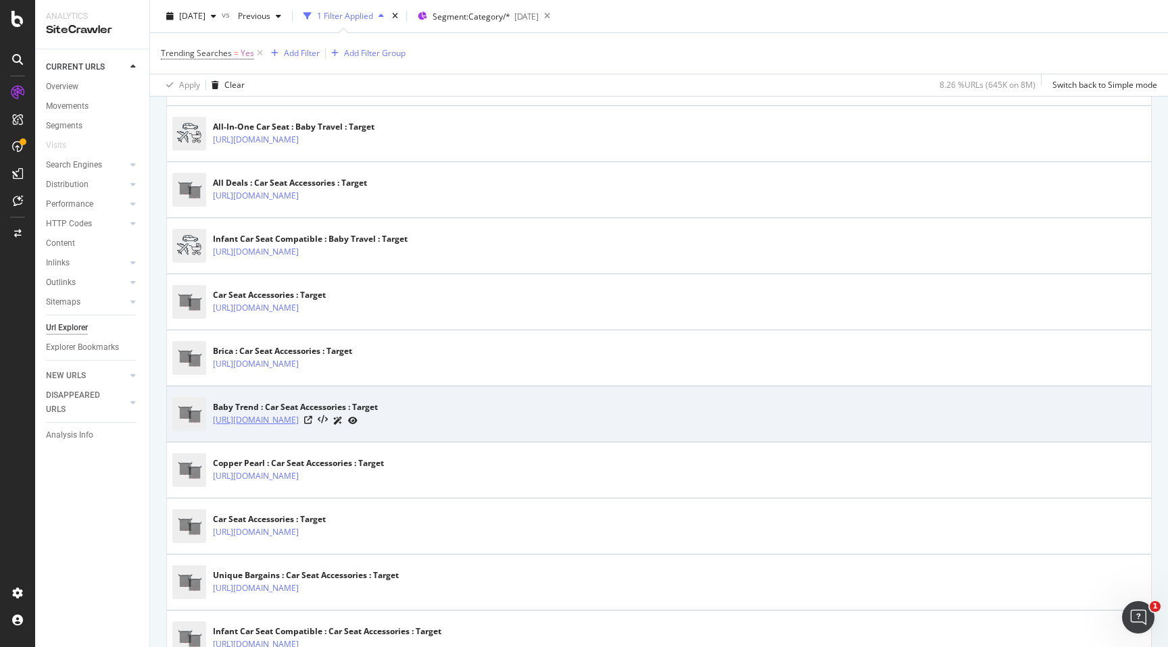
click at [299, 418] on link "[URL][DOMAIN_NAME]" at bounding box center [256, 421] width 86 height 14
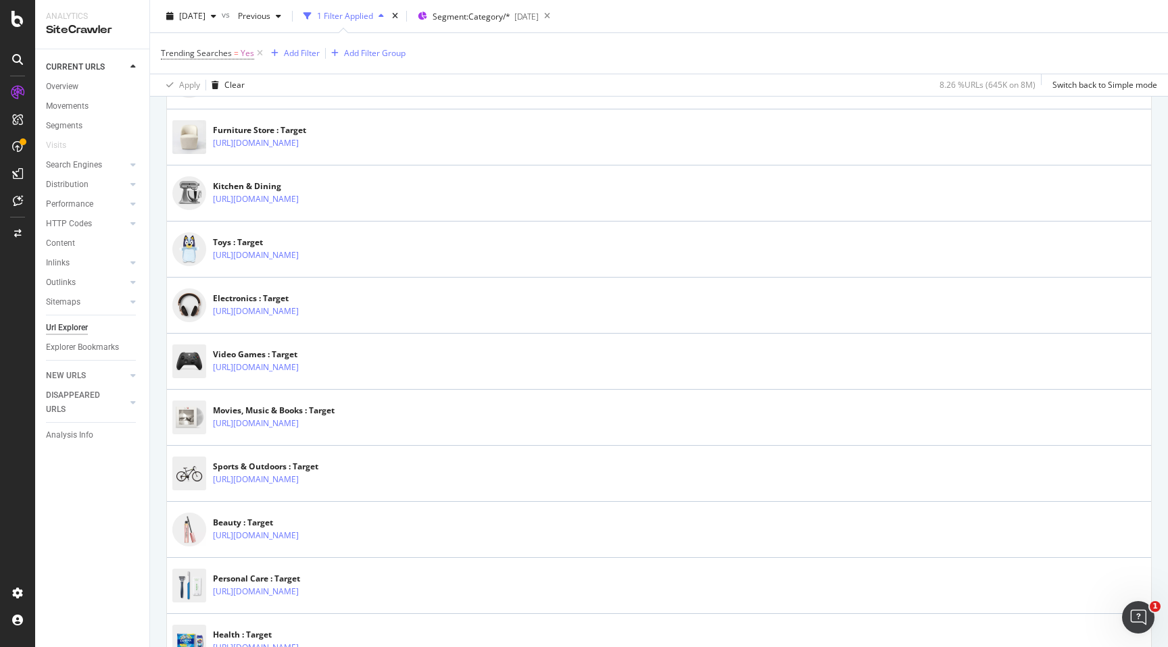
scroll to position [0, 0]
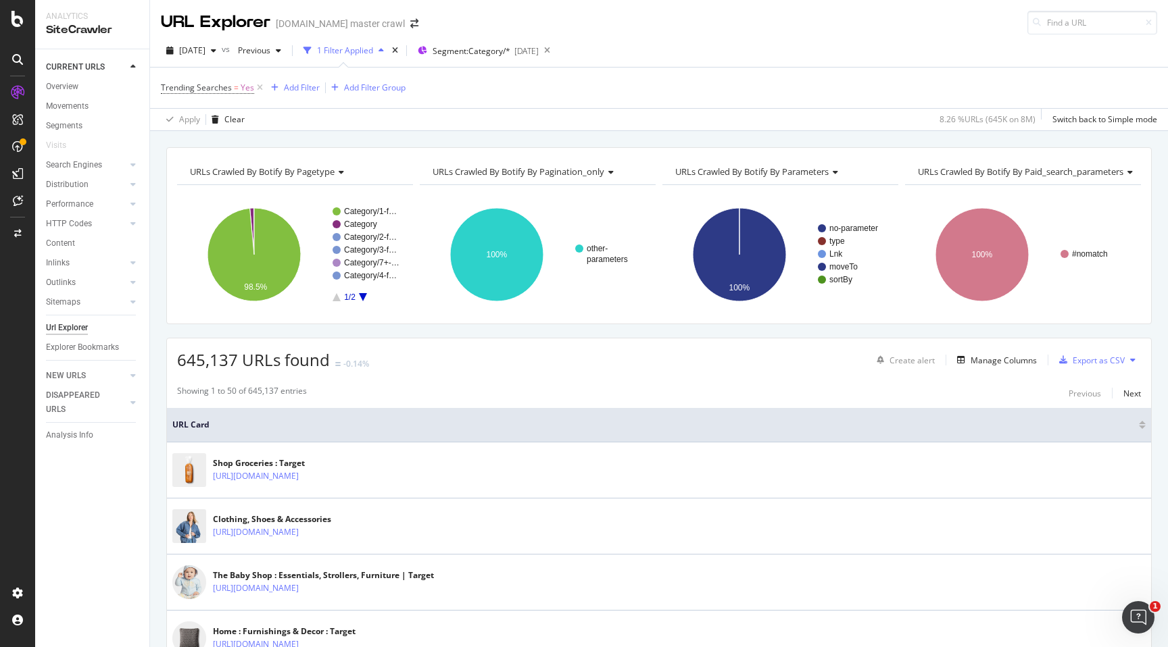
click at [384, 49] on icon "button" at bounding box center [380, 51] width 5 height 8
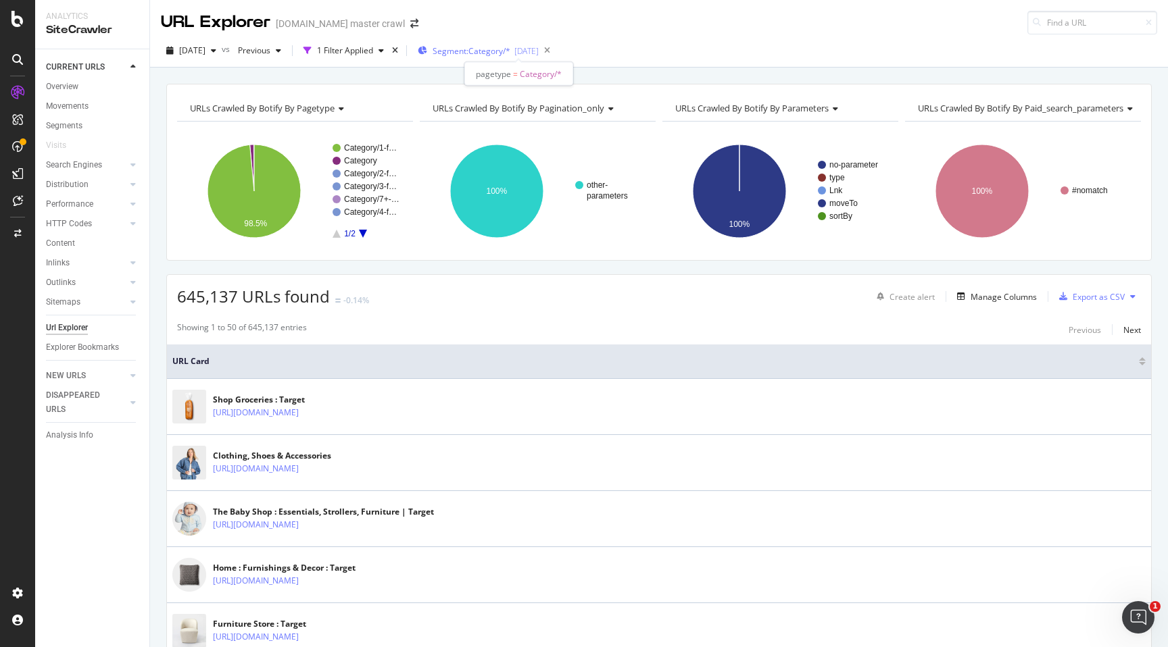
click at [471, 48] on span "Segment: Category/*" at bounding box center [472, 50] width 78 height 11
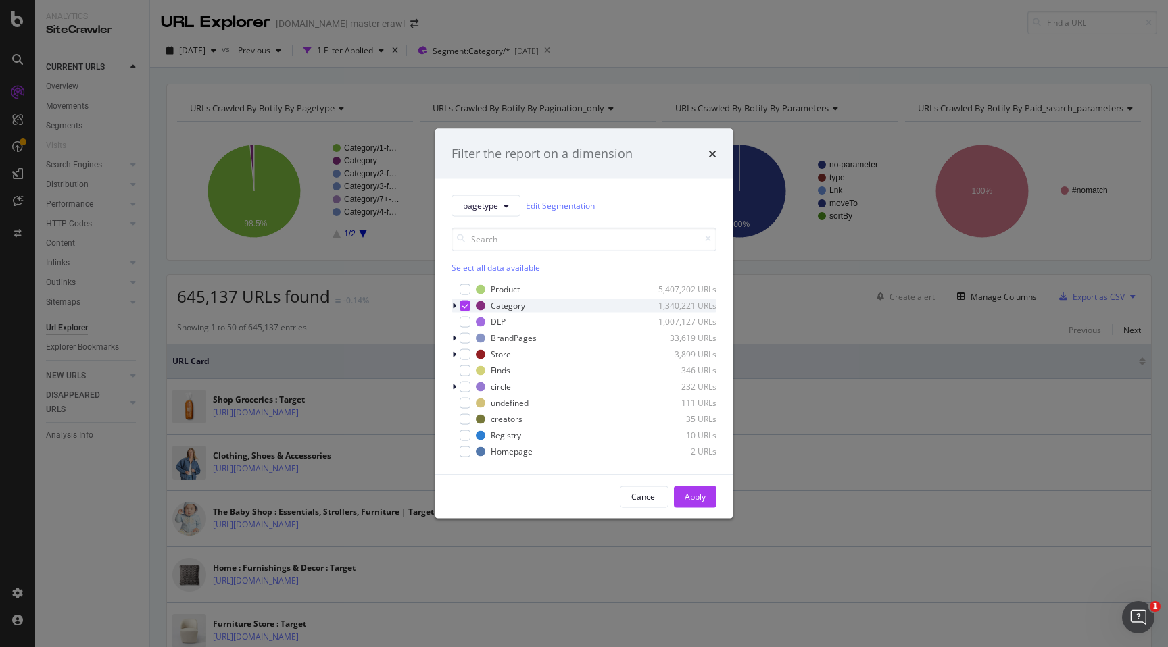
click at [456, 304] on div "modal" at bounding box center [455, 306] width 8 height 14
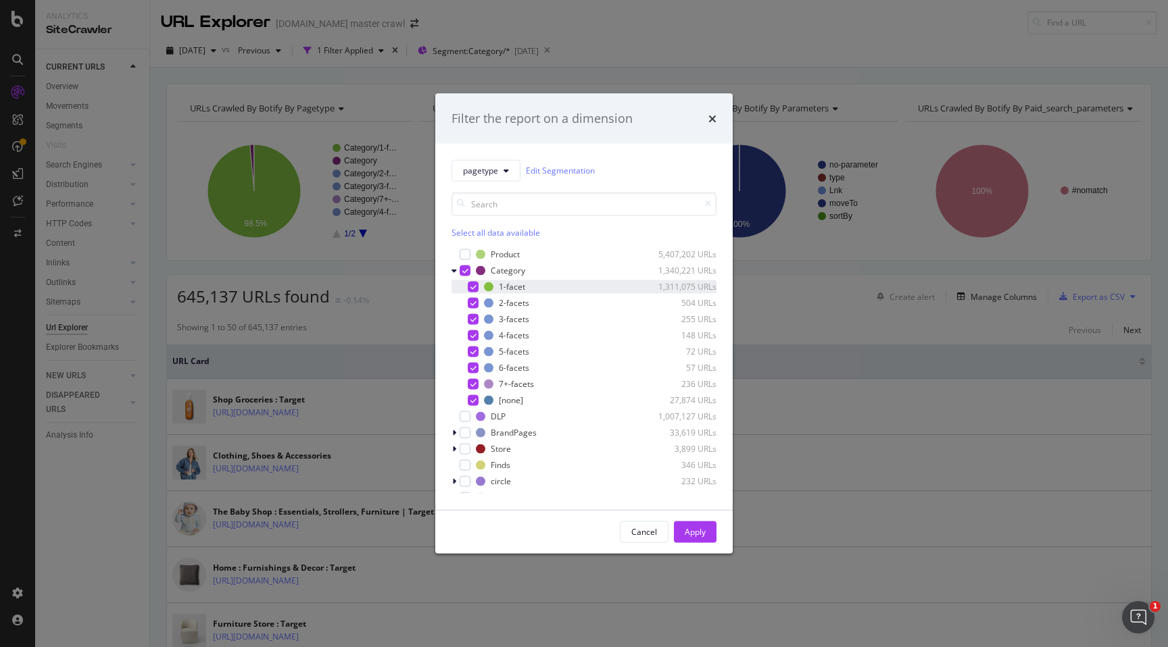
click at [472, 285] on icon "modal" at bounding box center [473, 286] width 6 height 7
click at [472, 296] on div "2-facets 504 URLs" at bounding box center [583, 303] width 265 height 14
click at [472, 307] on div "modal" at bounding box center [473, 302] width 11 height 11
click at [472, 316] on icon "modal" at bounding box center [473, 319] width 6 height 7
click at [472, 302] on icon "modal" at bounding box center [473, 302] width 6 height 7
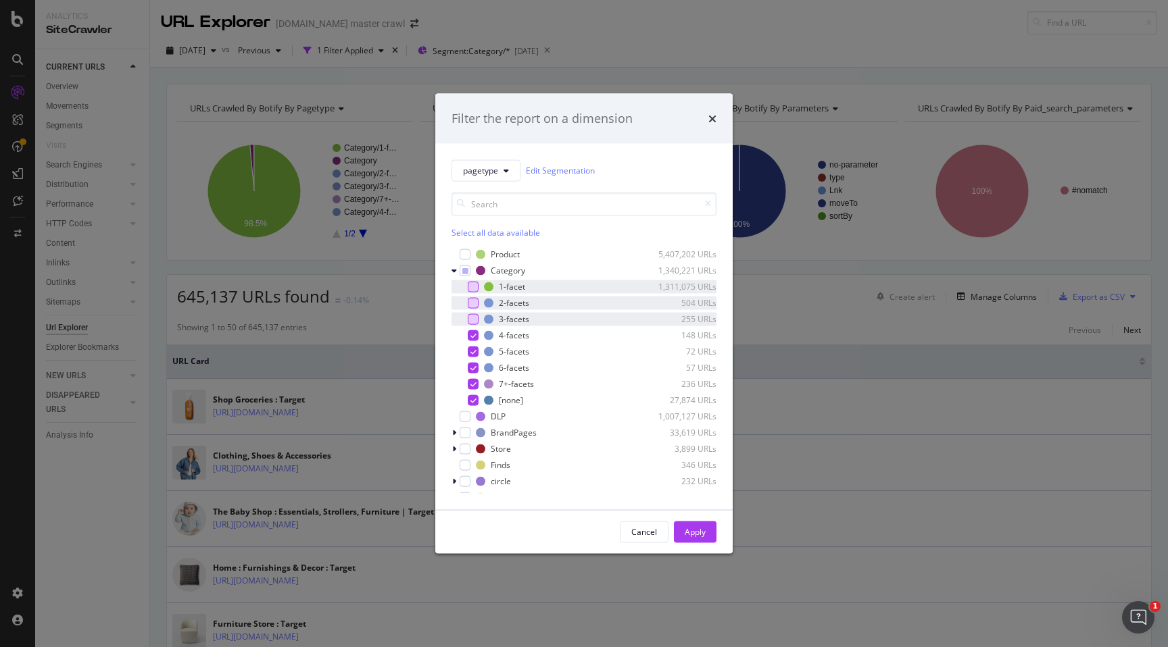
click at [472, 326] on div "1-facet 1,311,075 URLs 2-facets 504 URLs 3-facets 255 URLs 4-facets 148 URLs 5-…" at bounding box center [583, 343] width 265 height 127
click at [472, 337] on icon "modal" at bounding box center [473, 335] width 6 height 7
click at [472, 350] on icon "modal" at bounding box center [473, 351] width 6 height 7
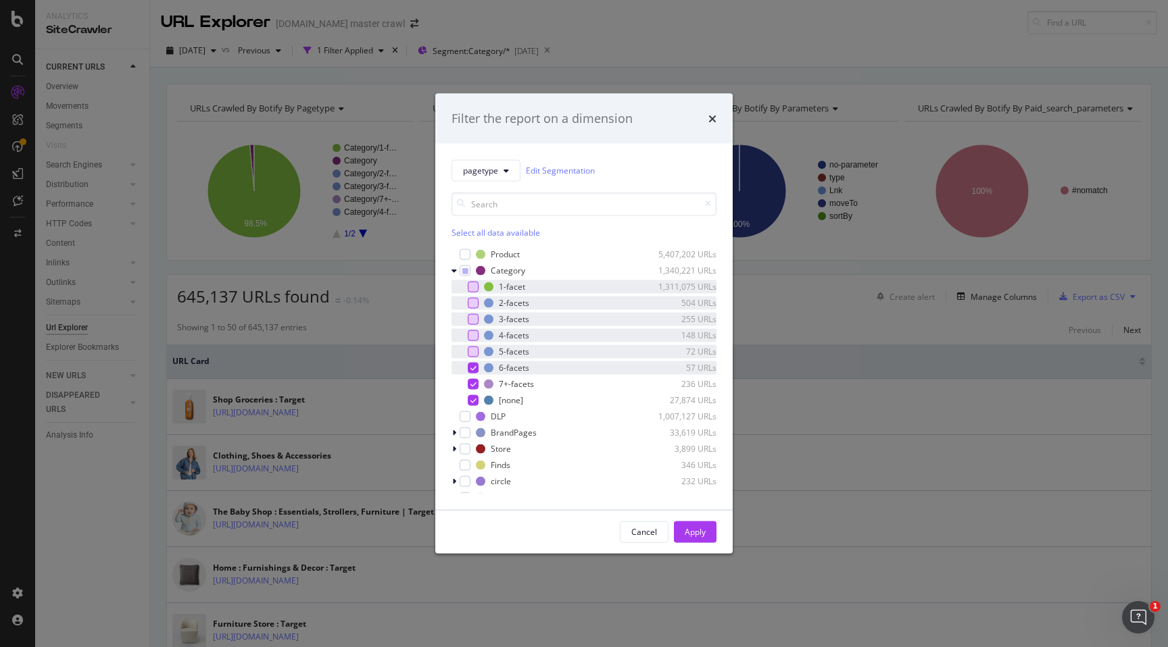
click at [472, 361] on div "6-facets 57 URLs" at bounding box center [583, 368] width 265 height 14
click at [472, 381] on icon "modal" at bounding box center [473, 383] width 6 height 7
click at [693, 534] on div "Apply" at bounding box center [695, 531] width 21 height 11
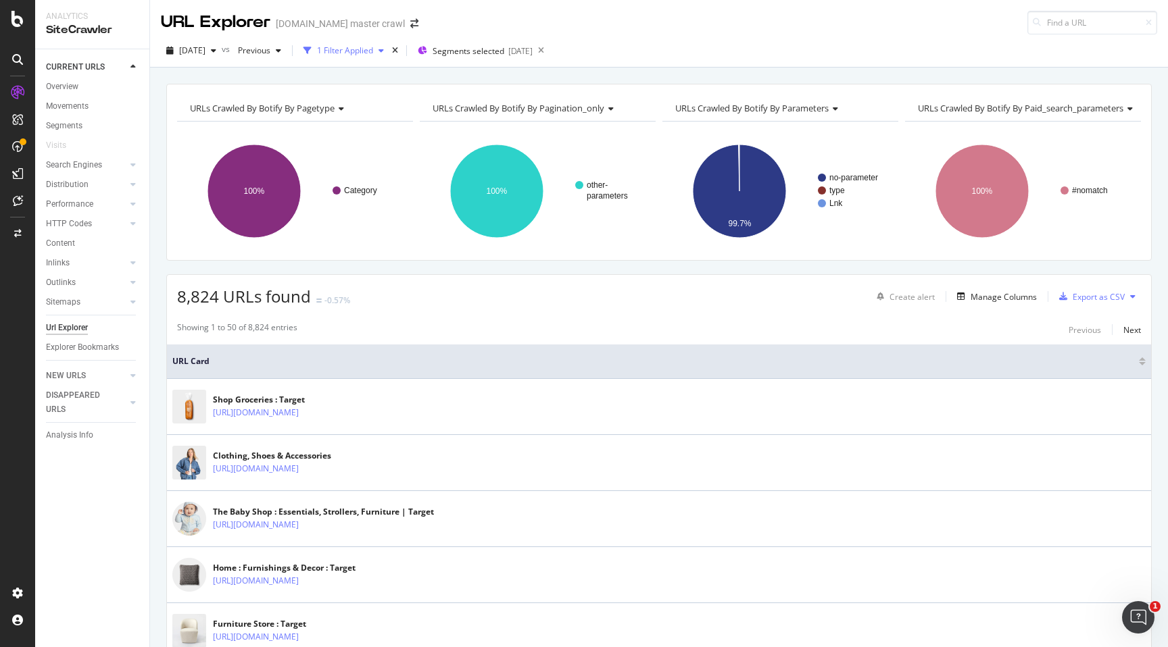
click at [373, 55] on div "1 Filter Applied" at bounding box center [345, 50] width 56 height 11
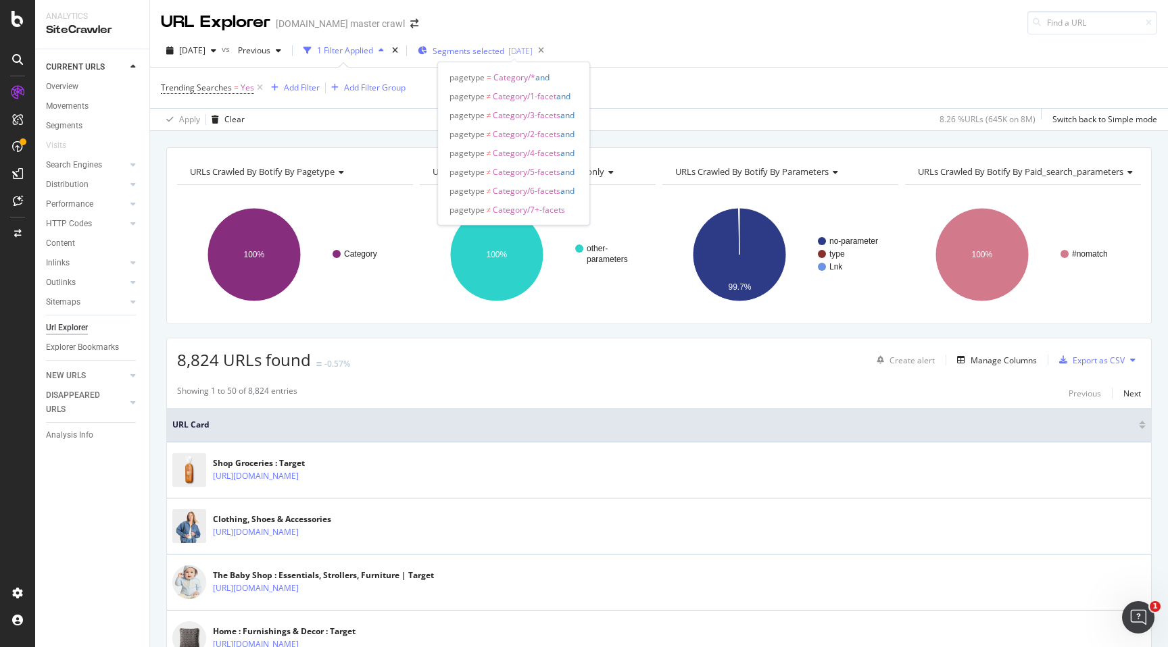
click at [504, 49] on span "Segments selected" at bounding box center [469, 50] width 72 height 11
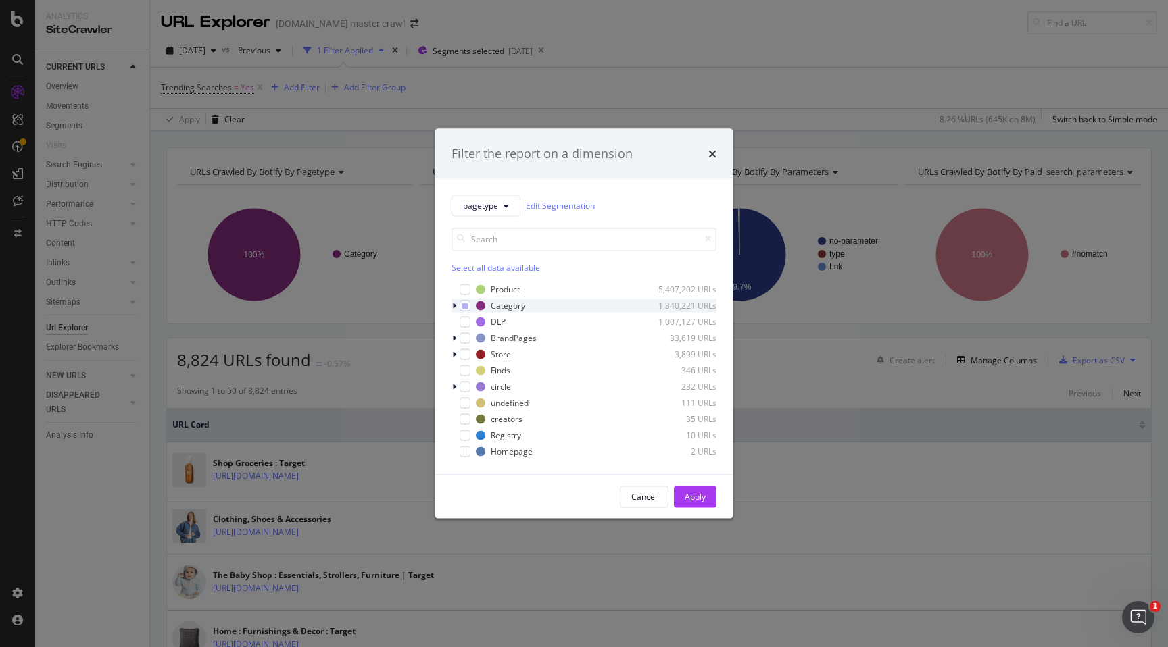
click at [455, 308] on icon "modal" at bounding box center [454, 305] width 4 height 8
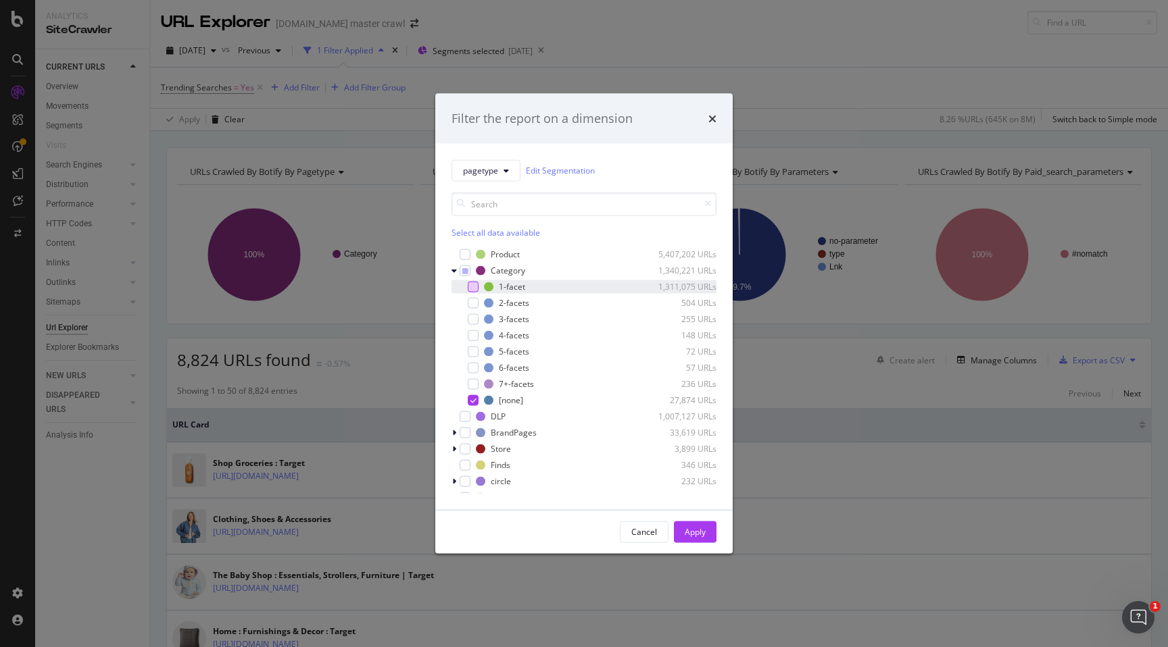
click at [475, 288] on div "modal" at bounding box center [473, 286] width 11 height 11
click at [476, 307] on div "modal" at bounding box center [473, 302] width 11 height 11
click at [472, 305] on icon "modal" at bounding box center [473, 302] width 6 height 7
click at [472, 288] on icon "modal" at bounding box center [473, 286] width 6 height 7
click at [476, 287] on div "modal" at bounding box center [473, 286] width 11 height 11
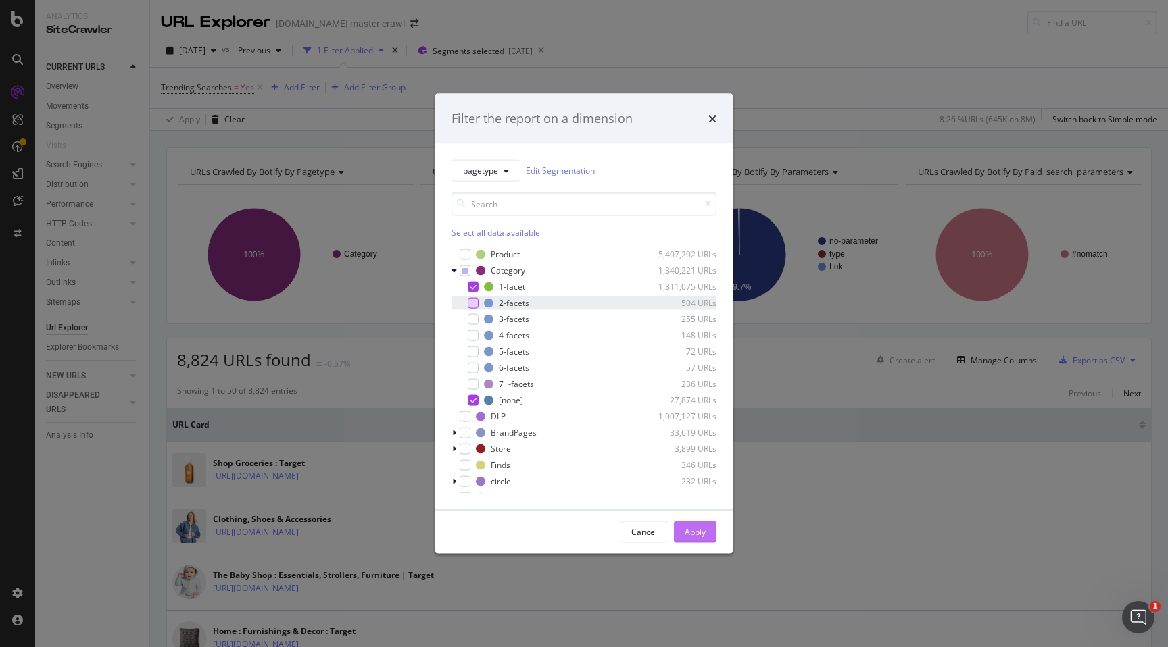
click at [702, 526] on div "Apply" at bounding box center [695, 531] width 21 height 11
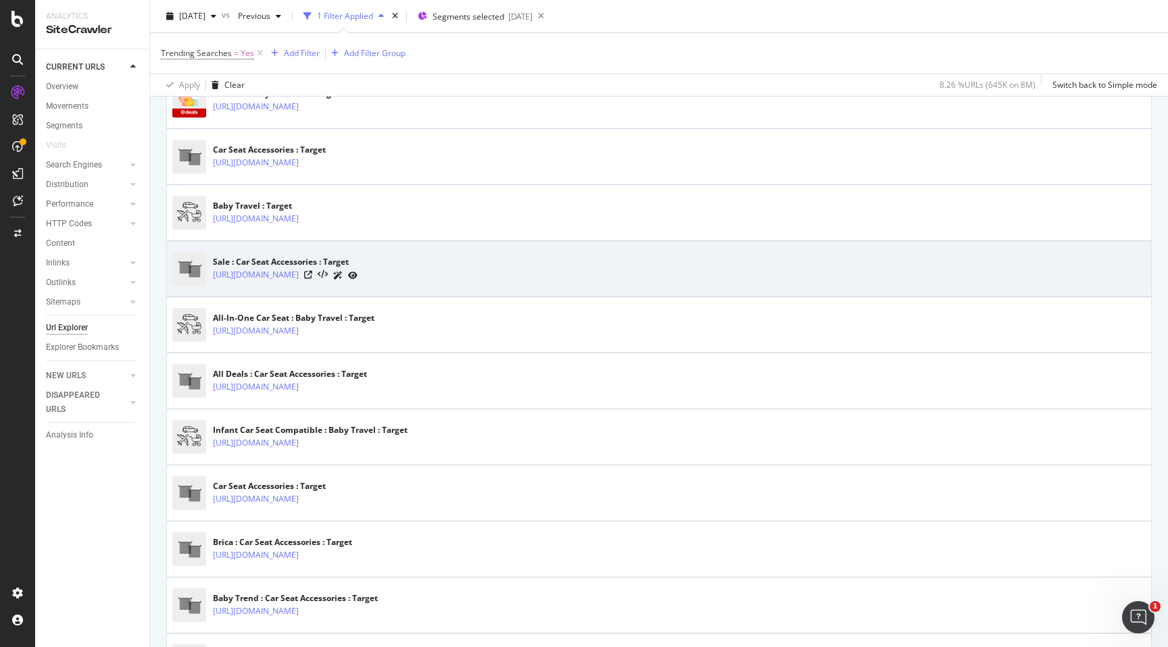
scroll to position [2167, 0]
click at [312, 274] on icon at bounding box center [308, 273] width 8 height 8
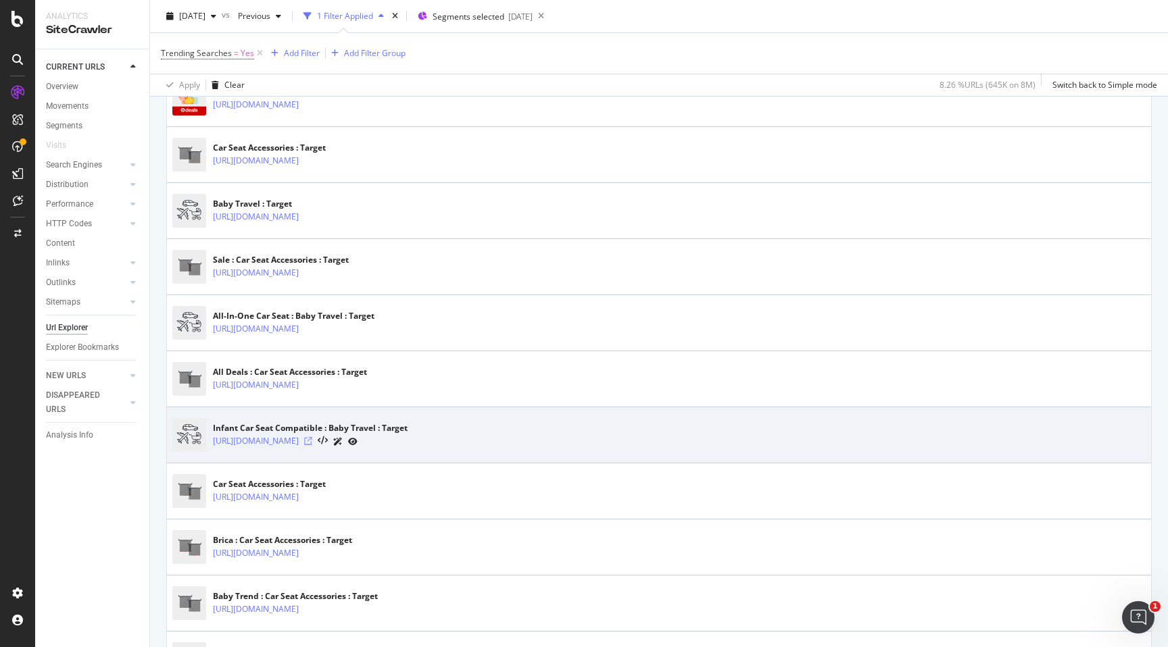
click at [312, 444] on icon at bounding box center [308, 441] width 8 height 8
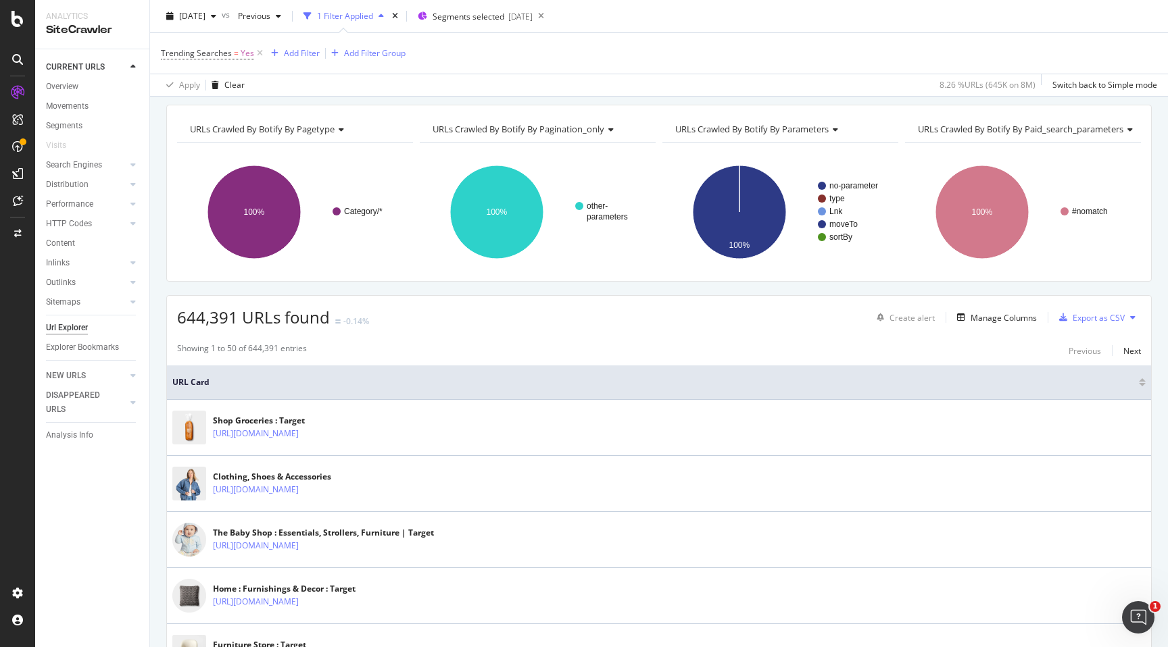
scroll to position [0, 0]
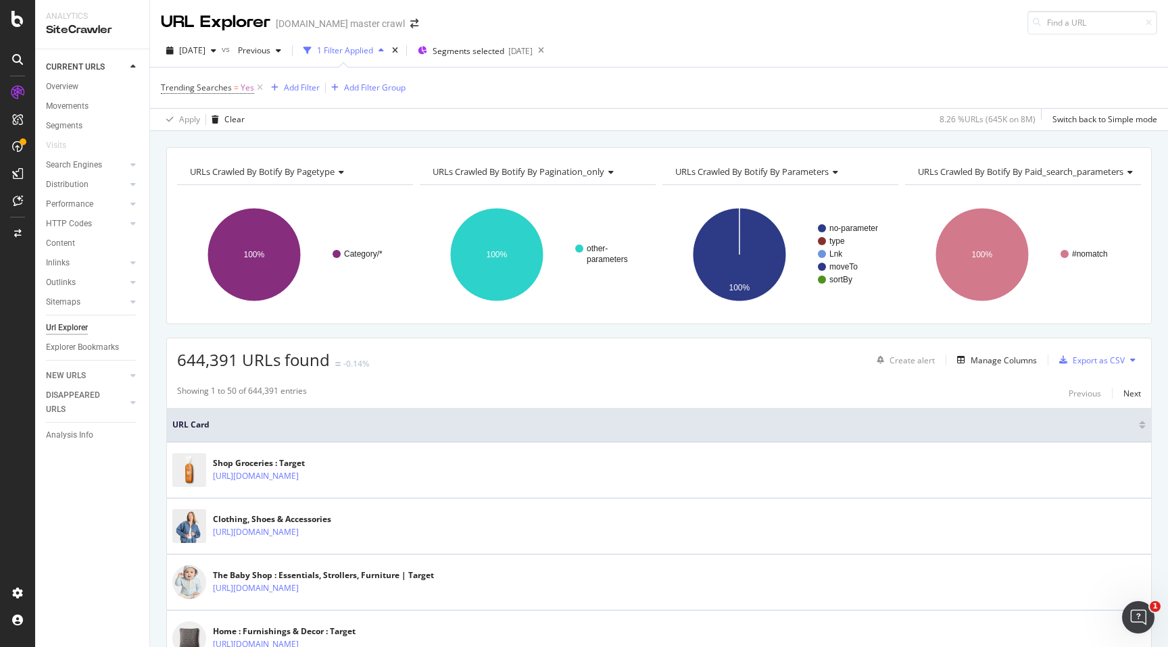
click at [366, 55] on div "1 Filter Applied" at bounding box center [345, 50] width 56 height 11
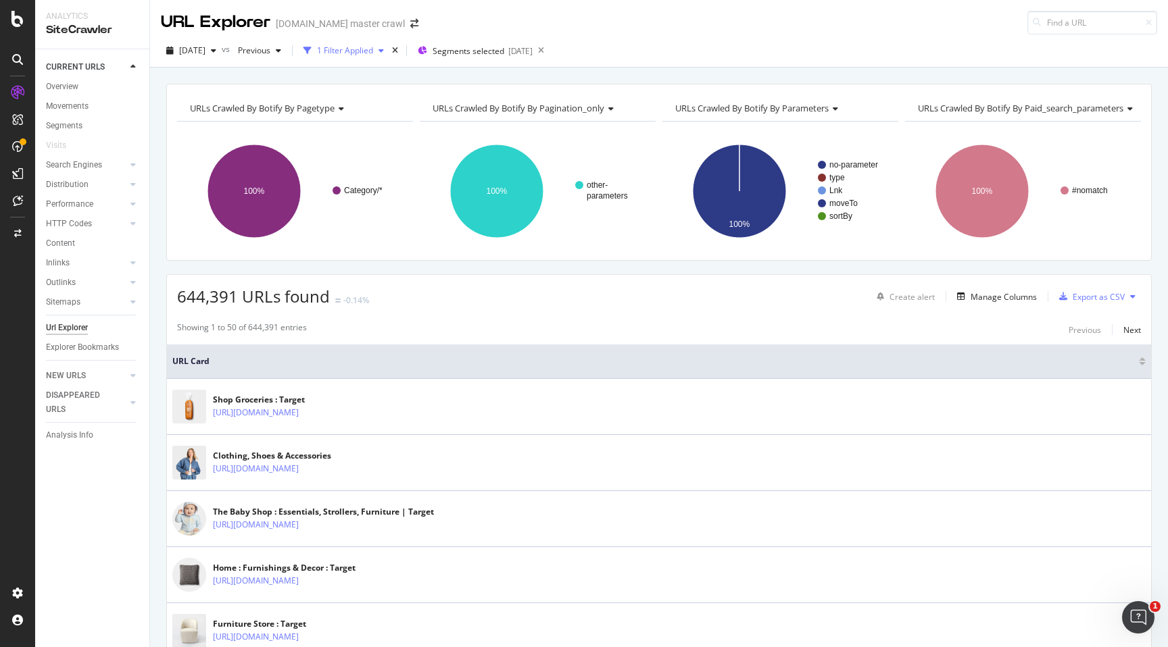
click at [366, 55] on div "1 Filter Applied" at bounding box center [345, 50] width 56 height 11
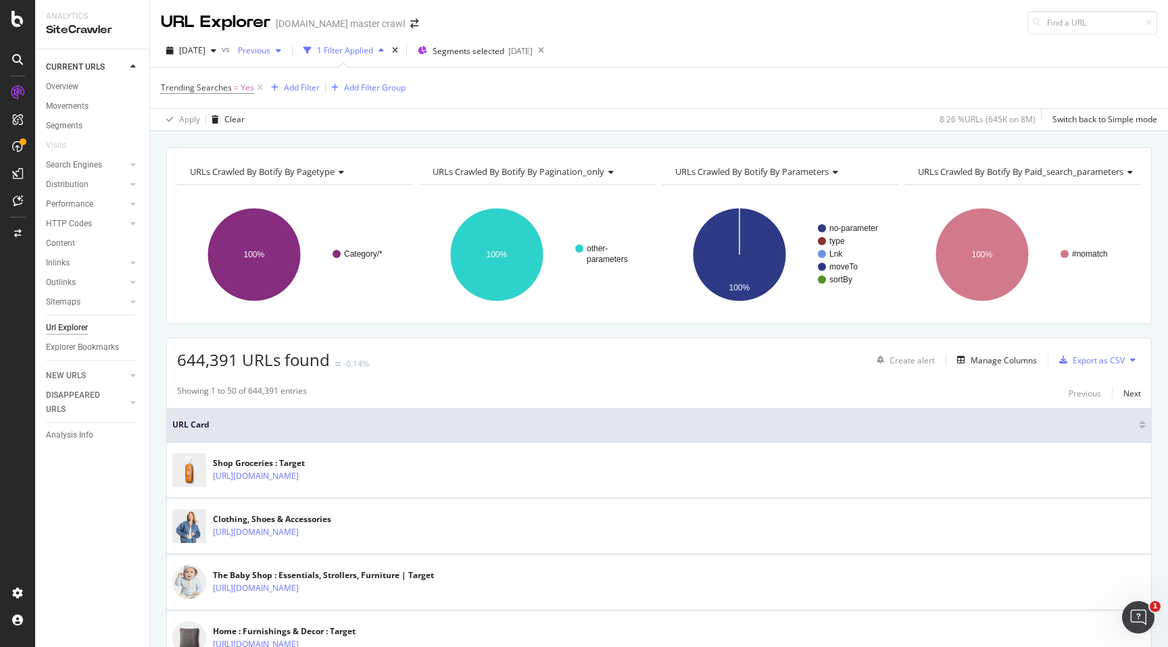
click at [270, 50] on span "Previous" at bounding box center [251, 50] width 38 height 11
click at [373, 46] on div "1 Filter Applied" at bounding box center [345, 50] width 56 height 11
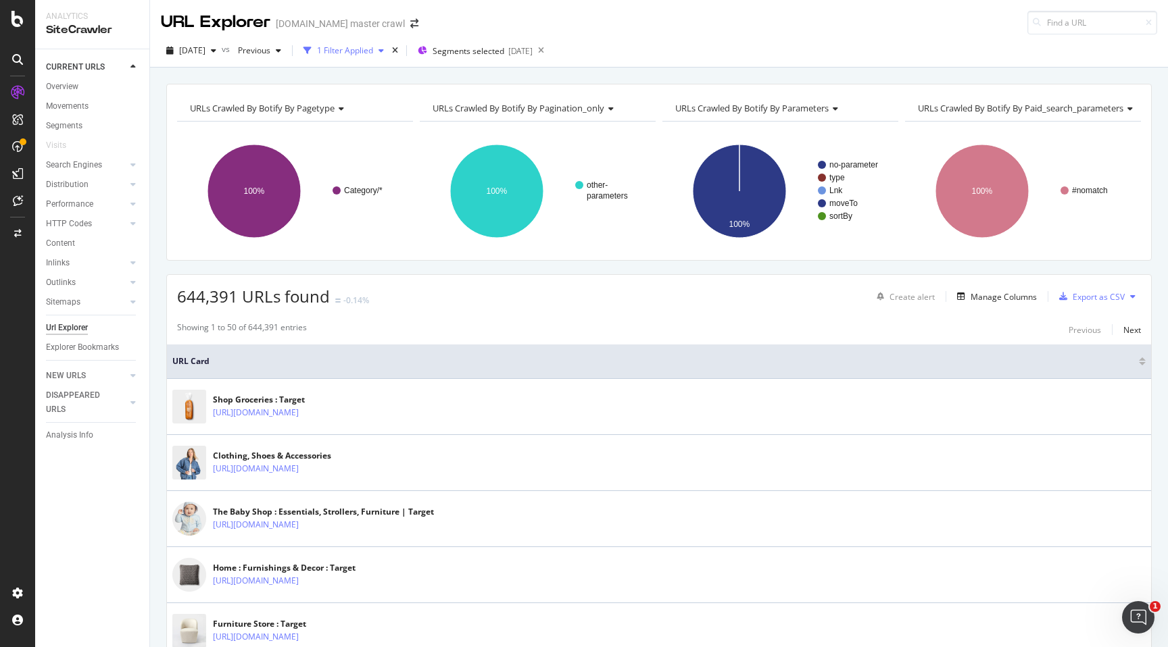
click at [373, 46] on div "1 Filter Applied" at bounding box center [345, 50] width 56 height 11
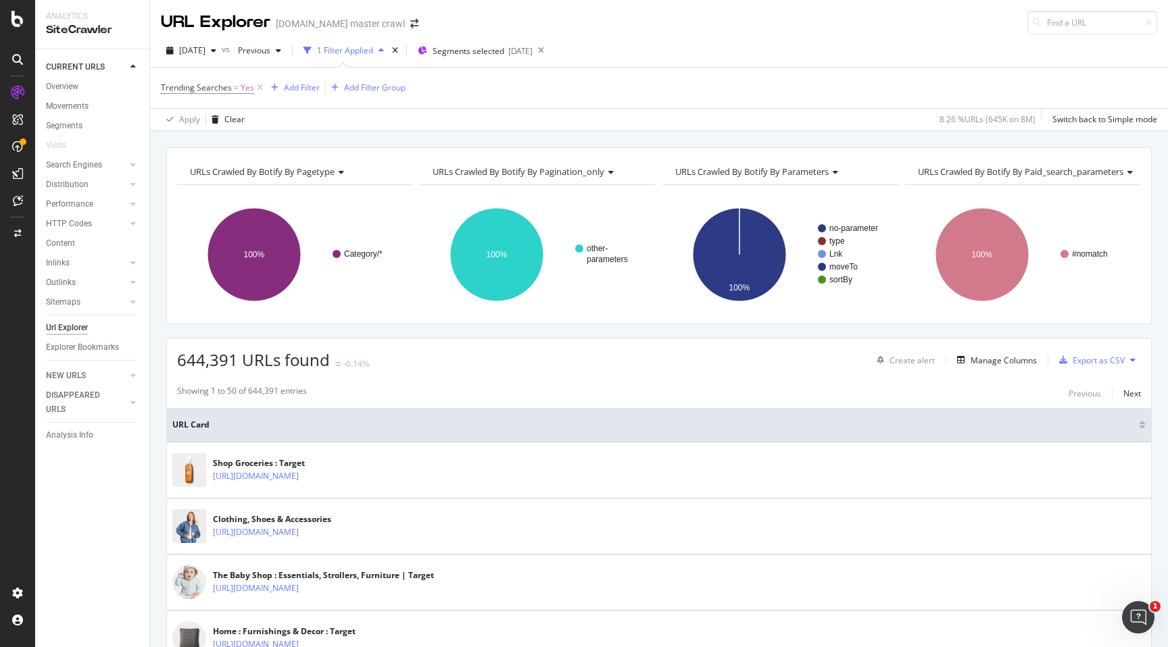
click at [373, 46] on div "1 Filter Applied" at bounding box center [345, 50] width 56 height 11
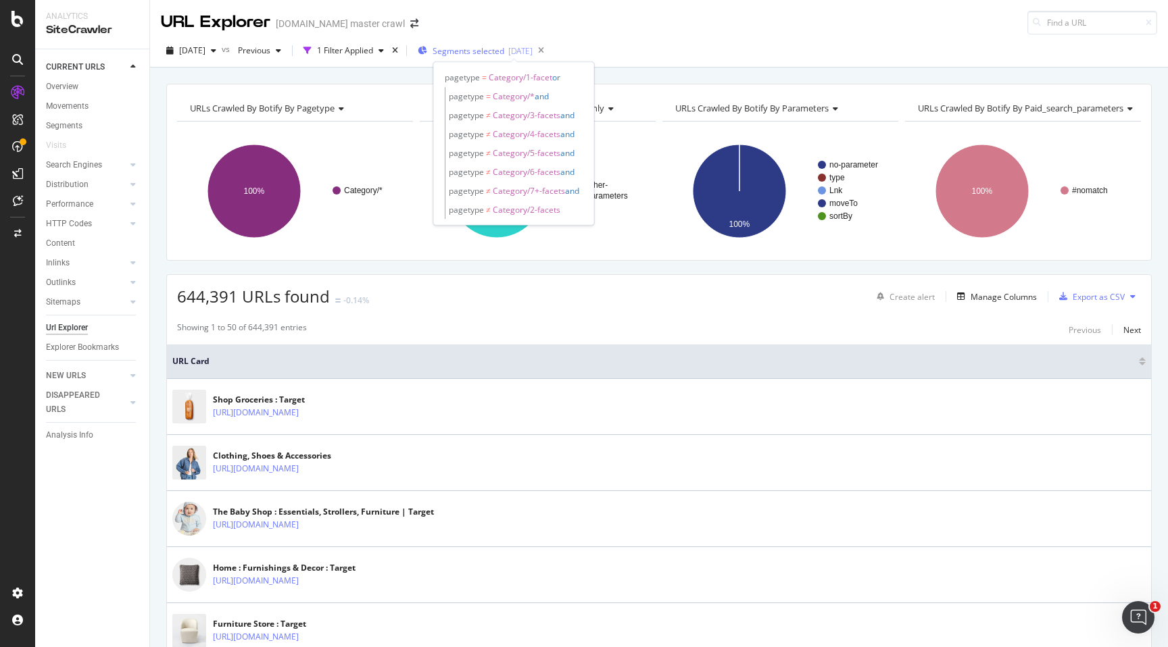
click at [524, 58] on div "Segments selected [DATE]" at bounding box center [475, 51] width 115 height 20
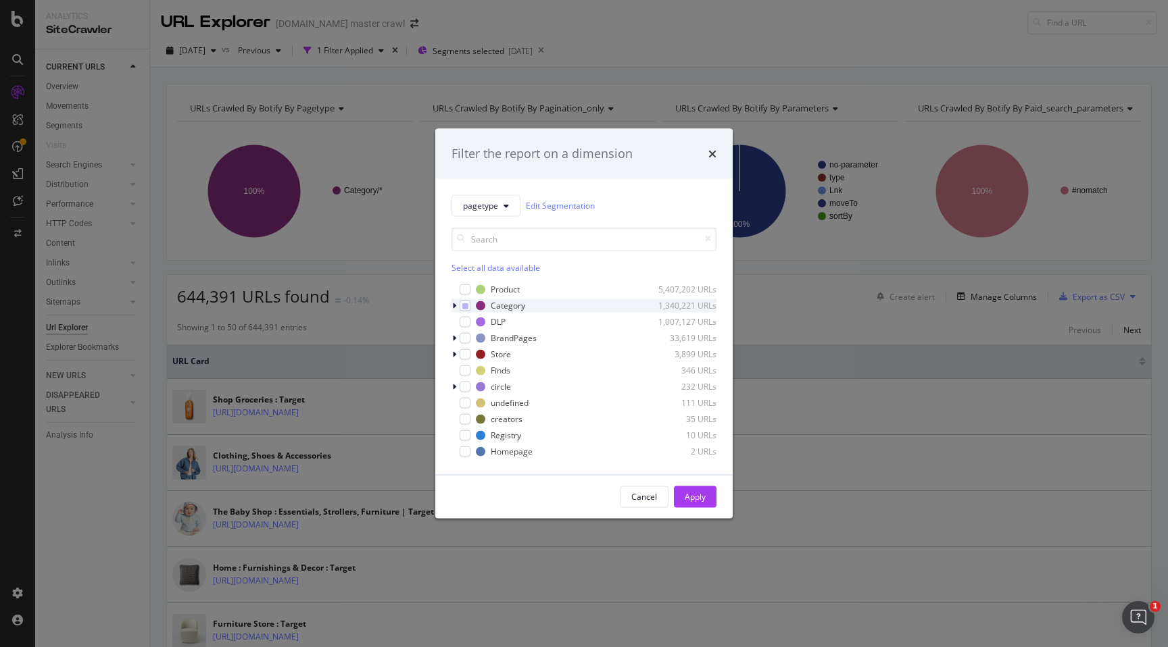
click at [455, 307] on icon "modal" at bounding box center [454, 305] width 4 height 8
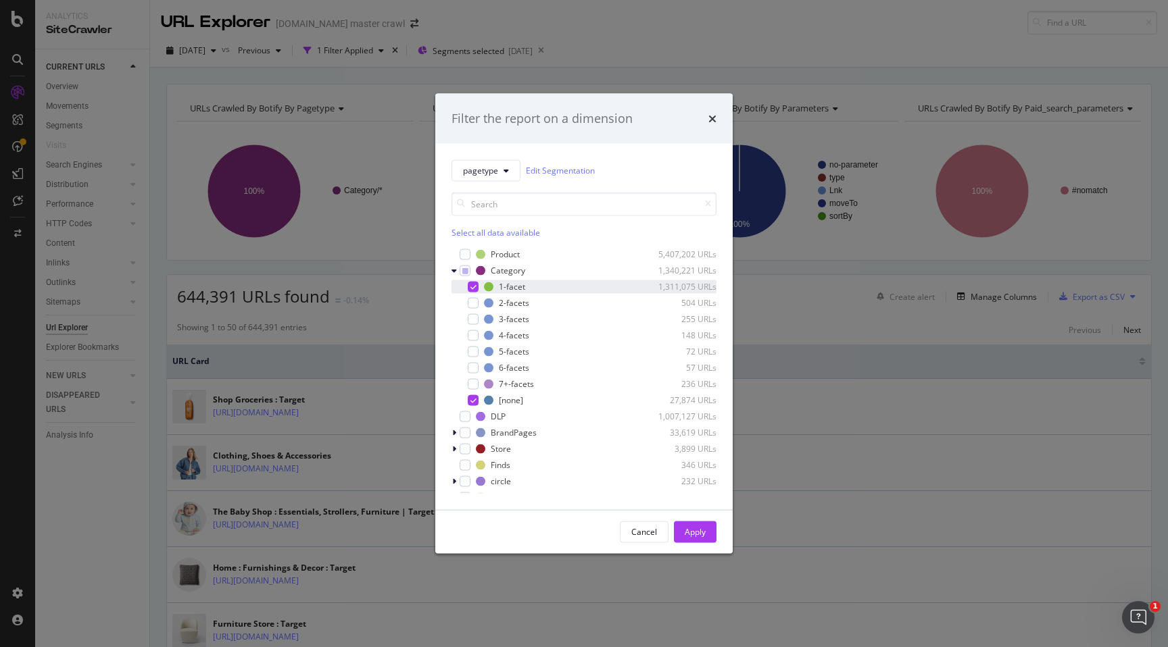
click at [475, 288] on icon "modal" at bounding box center [473, 286] width 6 height 7
click at [694, 540] on div "Apply" at bounding box center [695, 532] width 21 height 20
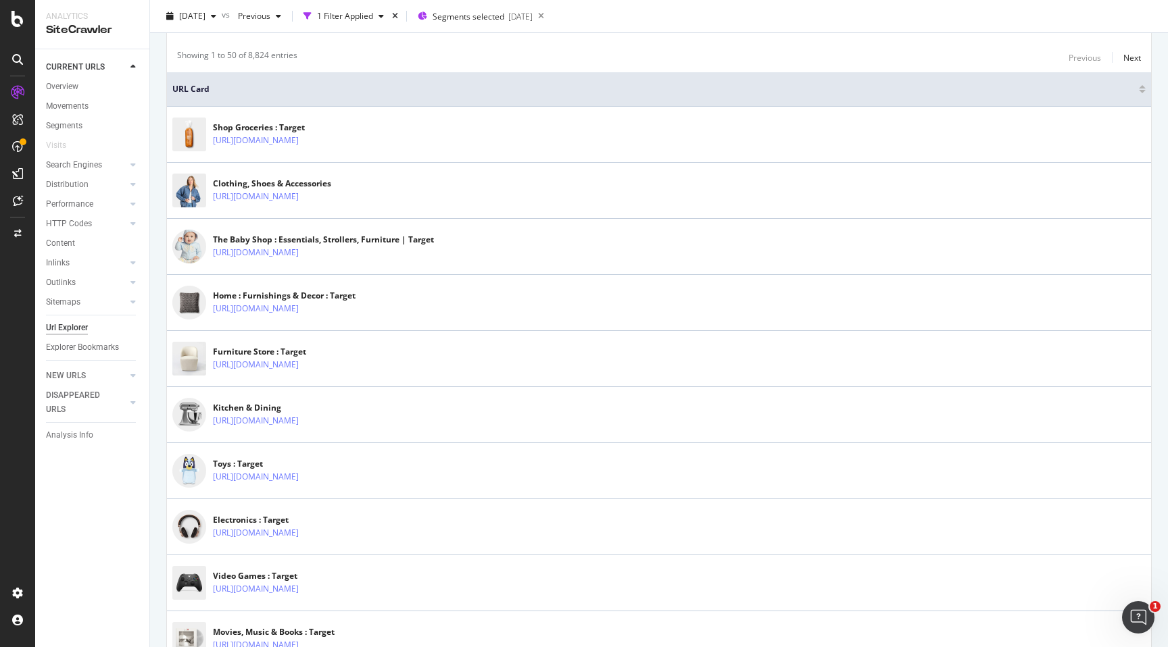
scroll to position [237, 0]
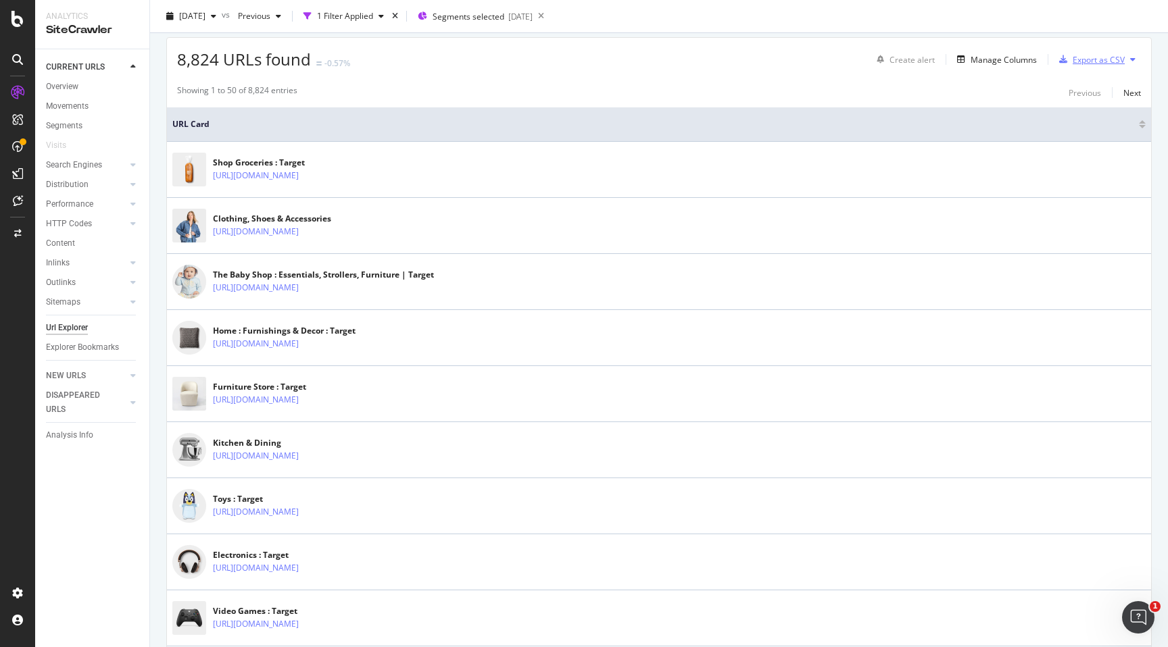
click at [1110, 65] on div "Export as CSV" at bounding box center [1089, 59] width 71 height 20
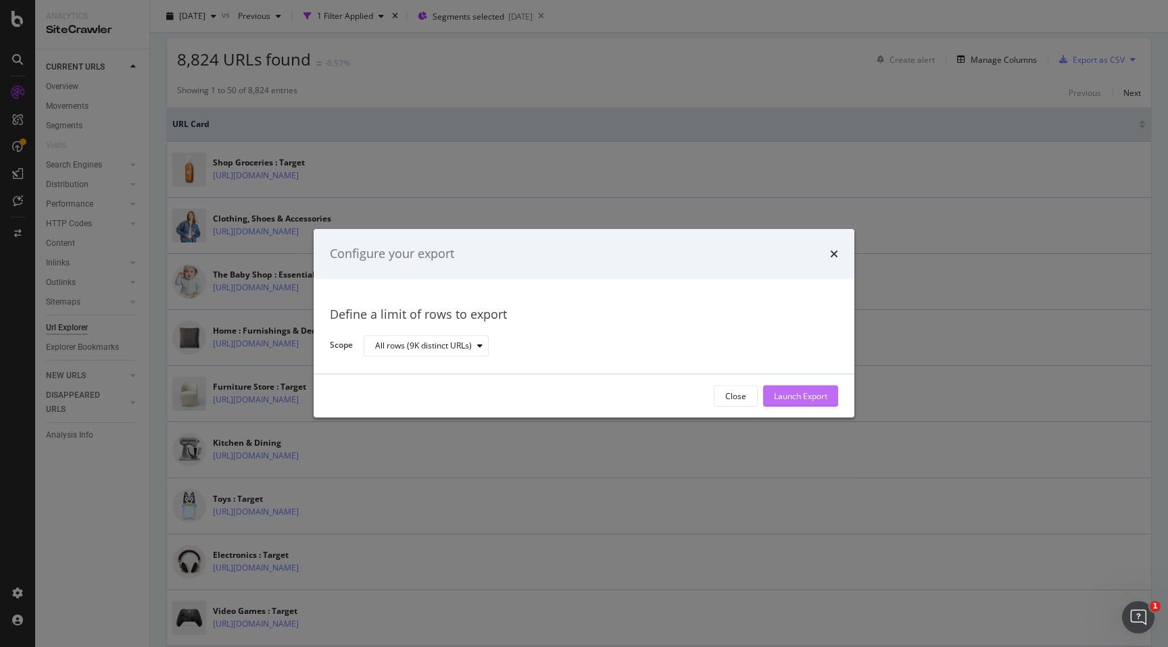
click at [828, 397] on button "Launch Export" at bounding box center [800, 397] width 75 height 22
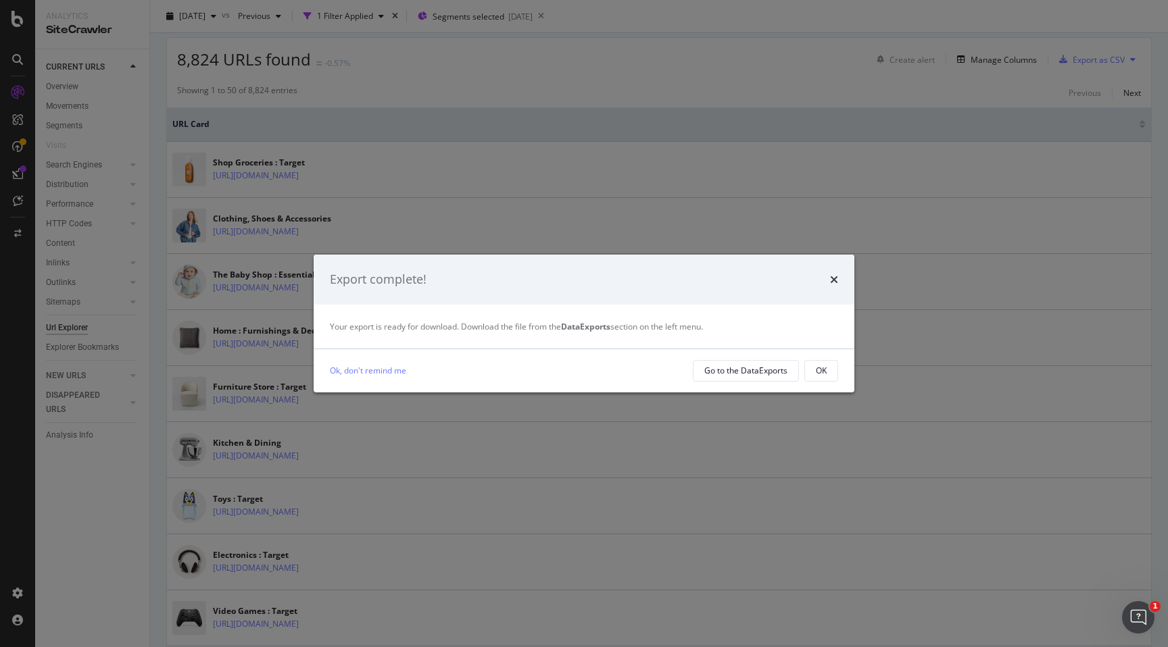
click at [775, 358] on div "Ok, don't remind me Go to the DataExports OK" at bounding box center [584, 370] width 541 height 43
click at [825, 376] on div "OK" at bounding box center [821, 370] width 11 height 11
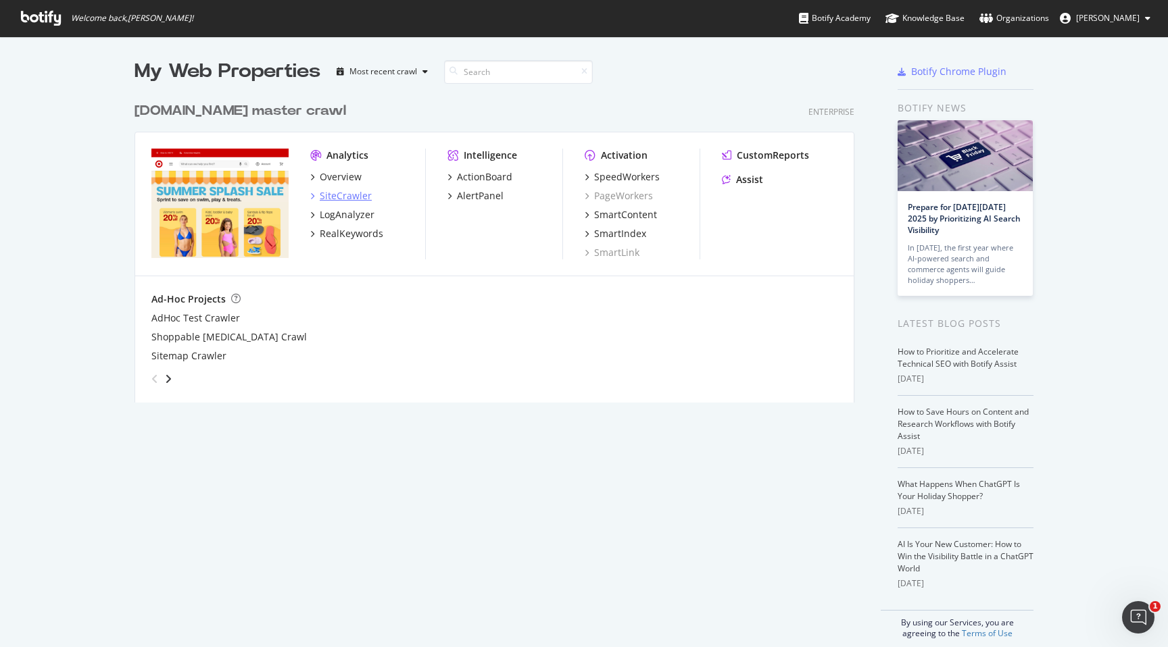
click at [311, 189] on div "SiteCrawler" at bounding box center [340, 196] width 61 height 14
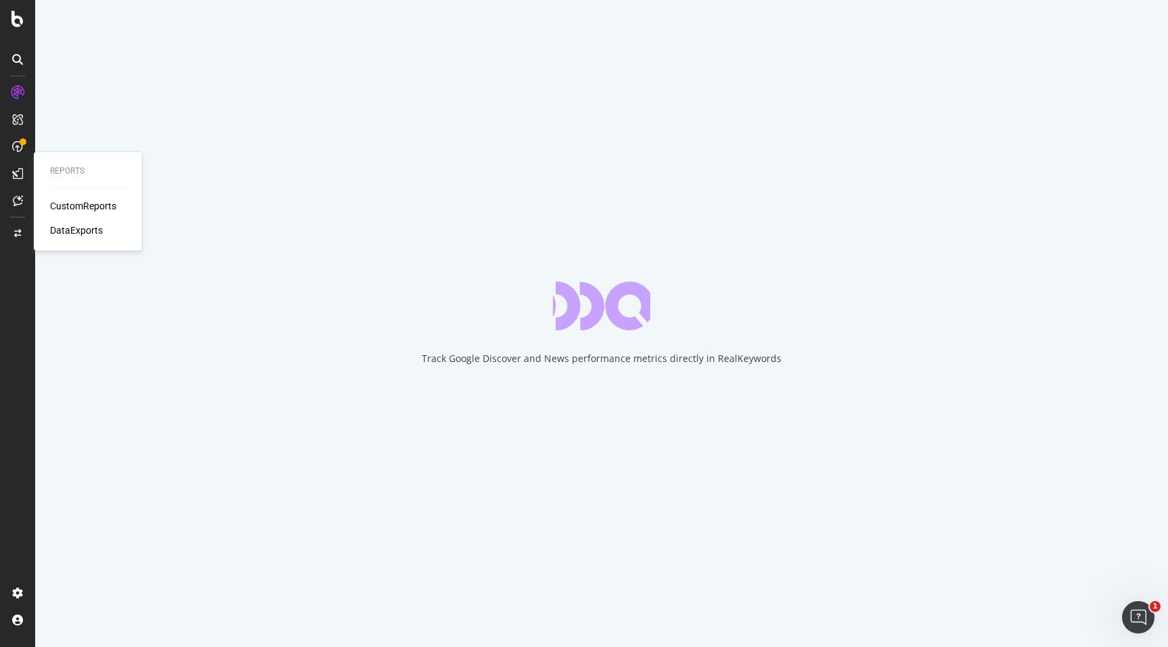
click at [86, 230] on div "DataExports" at bounding box center [76, 231] width 53 height 14
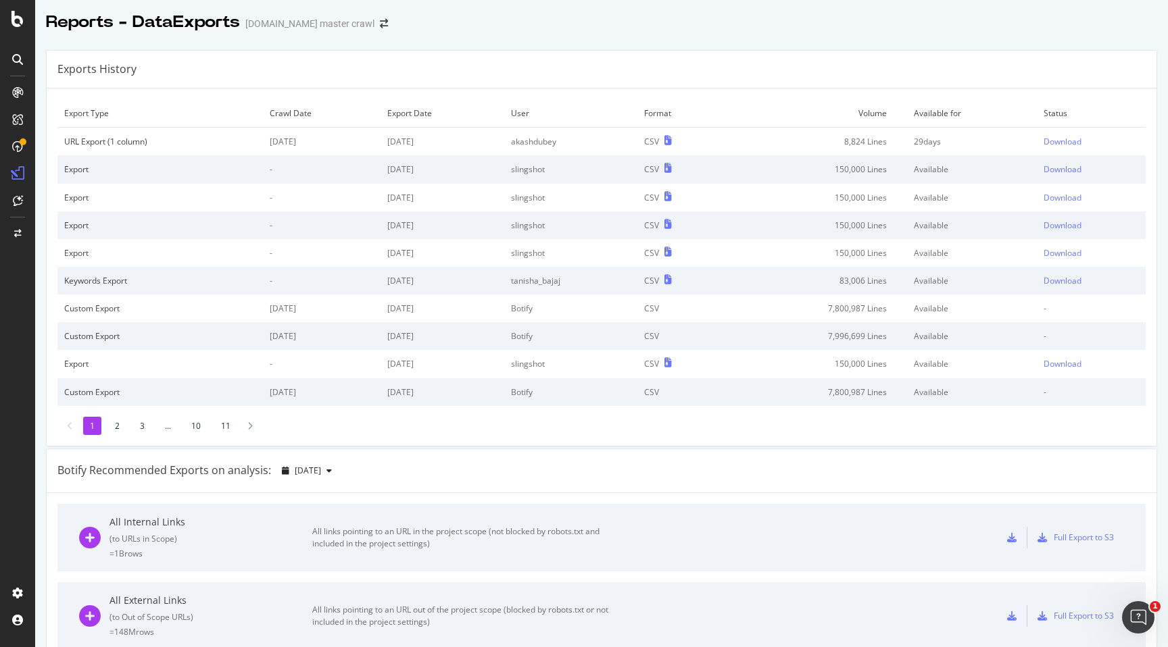
click at [794, 65] on div "Exports History" at bounding box center [602, 70] width 1110 height 38
click at [1067, 143] on div "Download" at bounding box center [1062, 141] width 38 height 11
